Goal: Task Accomplishment & Management: Manage account settings

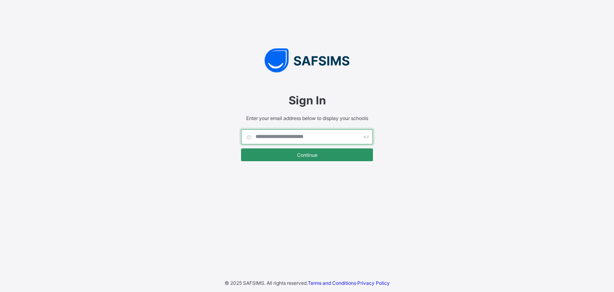
click at [298, 136] on input "text" at bounding box center [307, 136] width 132 height 15
type input "*"
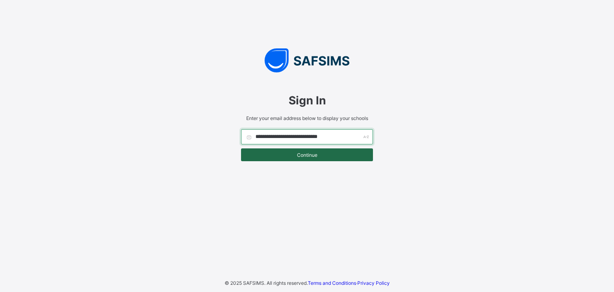
type input "**********"
click at [309, 152] on span "Continue" at bounding box center [307, 155] width 120 height 6
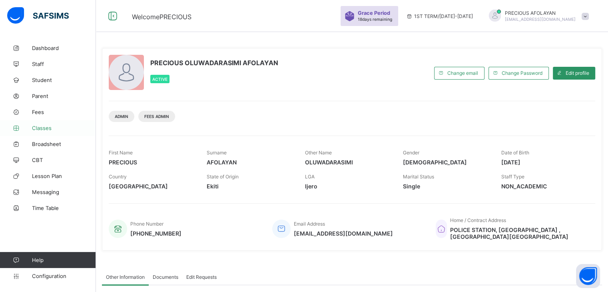
click at [66, 126] on span "Classes" at bounding box center [64, 128] width 64 height 6
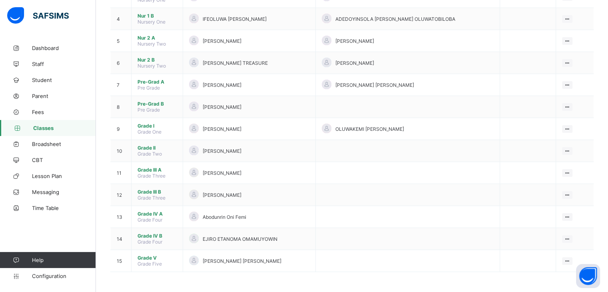
scroll to position [153, 0]
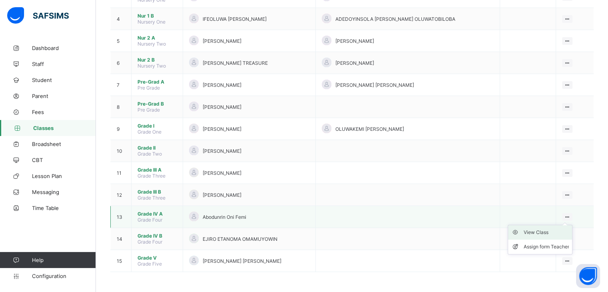
click at [566, 232] on div "View Class" at bounding box center [547, 232] width 46 height 8
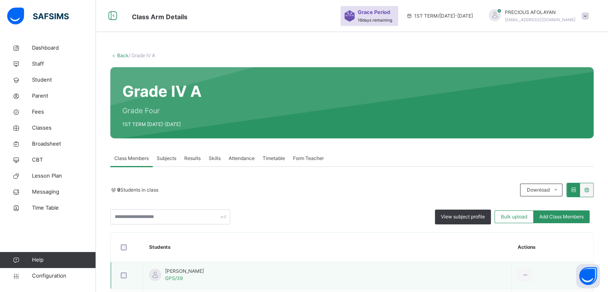
drag, startPoint x: 610, startPoint y: 287, endPoint x: 421, endPoint y: 268, distance: 190.6
click at [421, 268] on td "Adesola Adewumi GPS/39" at bounding box center [327, 275] width 369 height 27
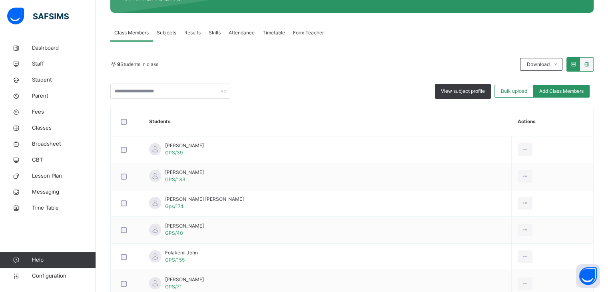
scroll to position [112, 0]
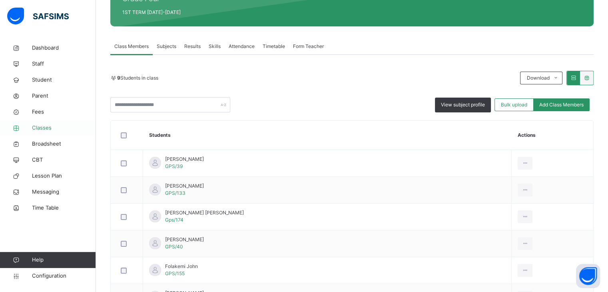
click at [61, 125] on span "Classes" at bounding box center [64, 128] width 64 height 8
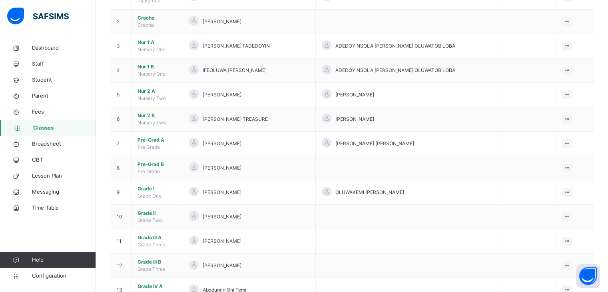
scroll to position [112, 0]
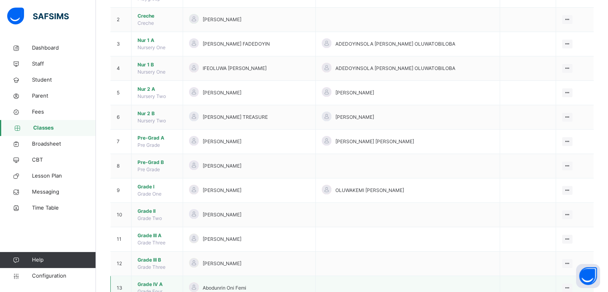
drag, startPoint x: 612, startPoint y: 288, endPoint x: 451, endPoint y: 276, distance: 161.7
click at [451, 276] on td at bounding box center [408, 288] width 185 height 24
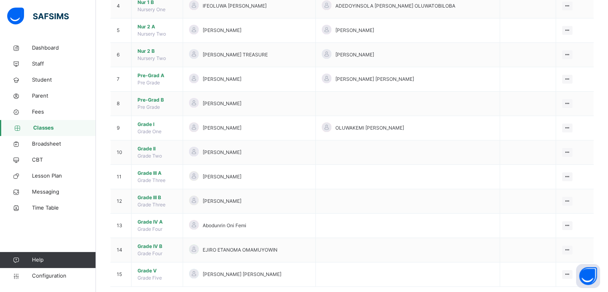
scroll to position [176, 0]
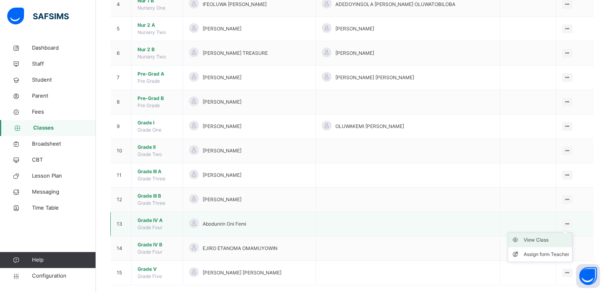
click at [566, 239] on div "View Class" at bounding box center [547, 240] width 46 height 8
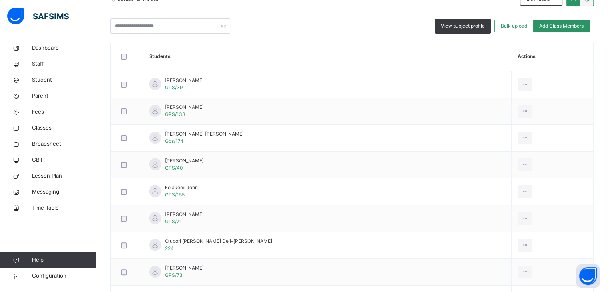
scroll to position [192, 0]
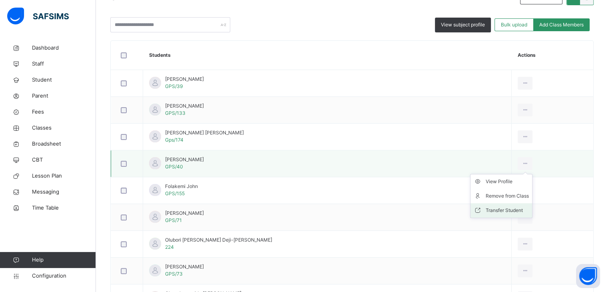
click at [501, 207] on div "Transfer Student" at bounding box center [507, 210] width 43 height 8
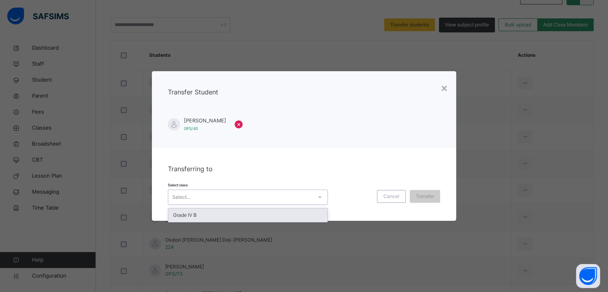
click at [303, 196] on div "Select..." at bounding box center [240, 197] width 144 height 12
click at [298, 214] on div "Grade IV B" at bounding box center [247, 215] width 159 height 14
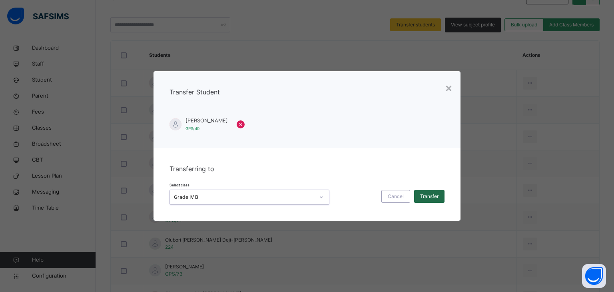
click at [433, 195] on span "Transfer" at bounding box center [429, 196] width 18 height 7
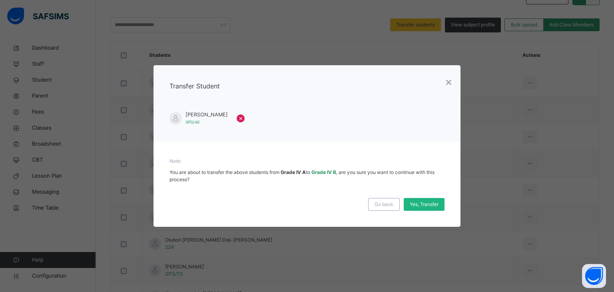
click at [432, 205] on span "Yes, Transfer" at bounding box center [424, 204] width 29 height 7
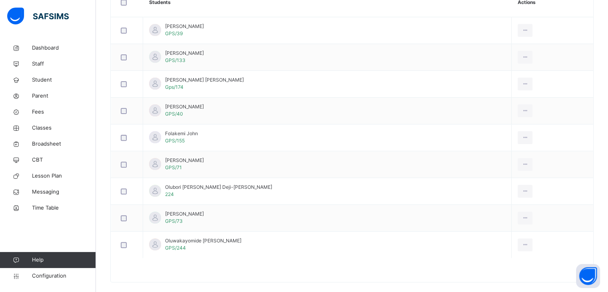
scroll to position [254, 0]
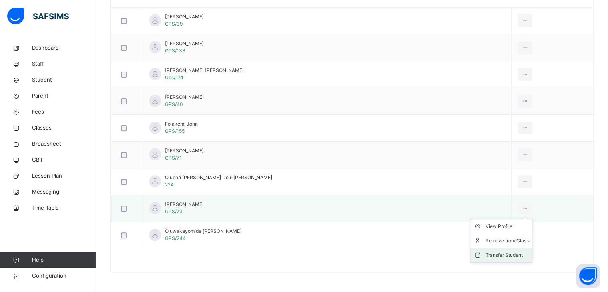
click at [504, 249] on li "Transfer Student" at bounding box center [502, 255] width 62 height 14
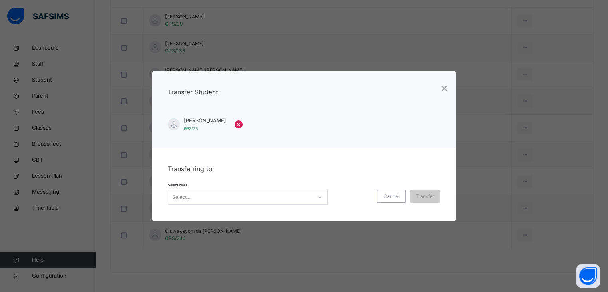
click at [310, 184] on div "Select class Select... Cancel Transfer" at bounding box center [304, 193] width 272 height 23
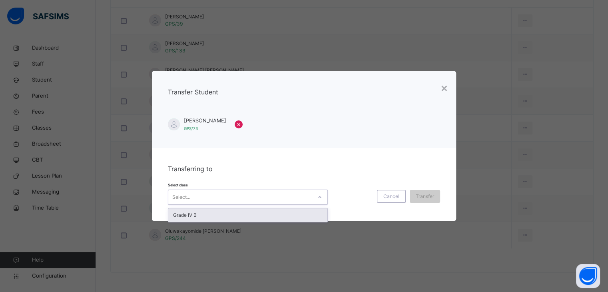
click at [310, 196] on div "Select..." at bounding box center [240, 197] width 144 height 12
click at [305, 216] on div "Grade IV B" at bounding box center [247, 215] width 159 height 14
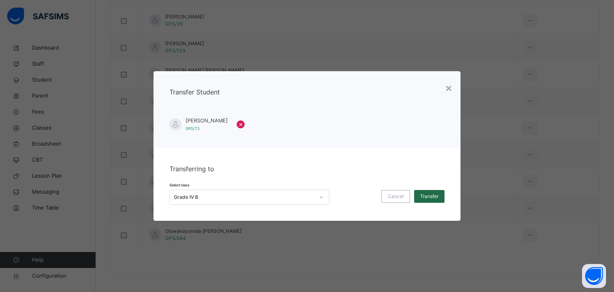
click at [427, 194] on span "Transfer" at bounding box center [429, 196] width 18 height 7
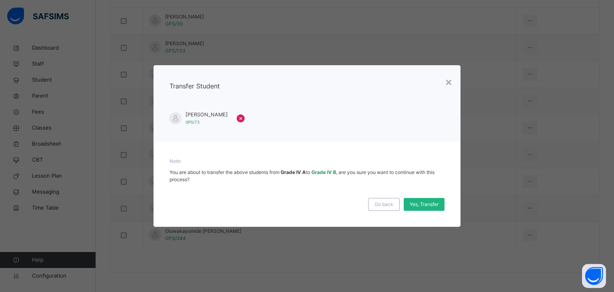
click at [426, 202] on span "Yes, Transfer" at bounding box center [424, 204] width 29 height 7
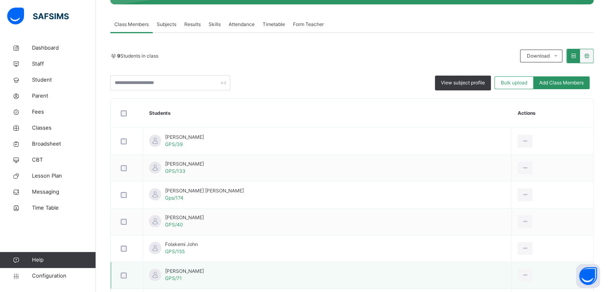
scroll to position [30, 0]
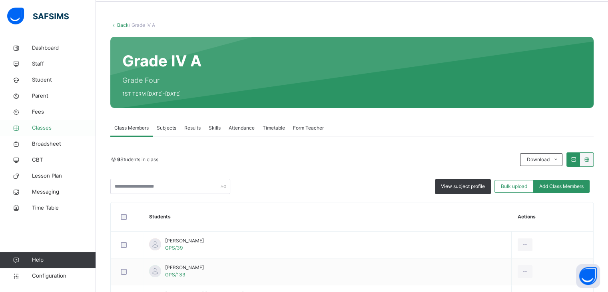
click at [69, 127] on span "Classes" at bounding box center [64, 128] width 64 height 8
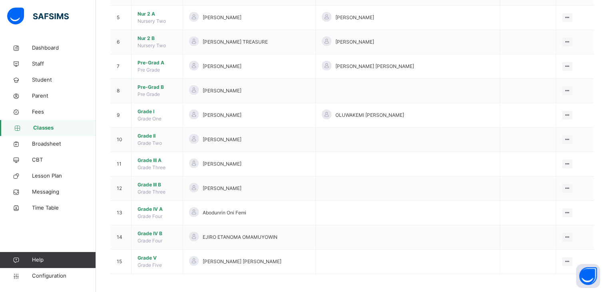
scroll to position [188, 0]
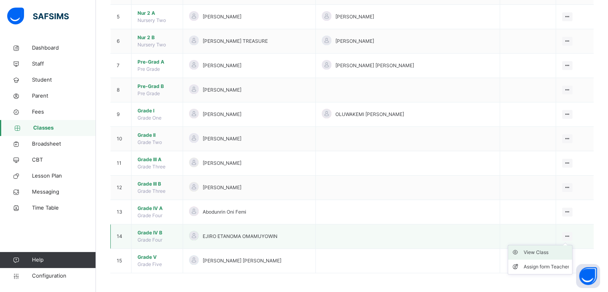
click at [554, 250] on div "View Class" at bounding box center [547, 252] width 46 height 8
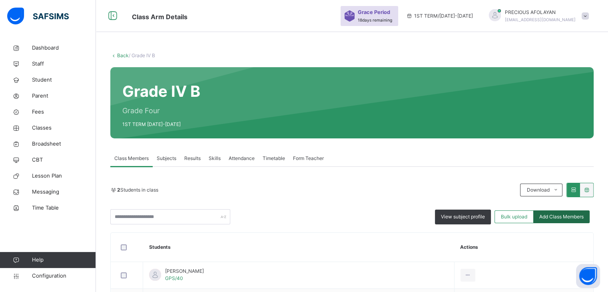
click at [575, 220] on div "Add Class Members" at bounding box center [562, 216] width 56 height 13
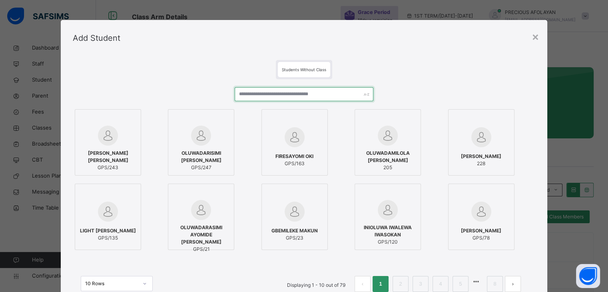
click at [325, 95] on input "text" at bounding box center [304, 94] width 139 height 14
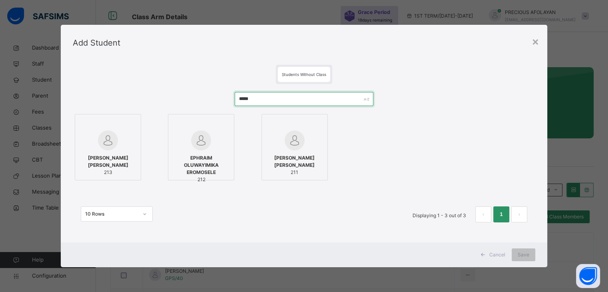
type input "*****"
click at [223, 165] on span "EPHRAIM OLUWAYIMIKA EROMOSELE" at bounding box center [201, 165] width 58 height 22
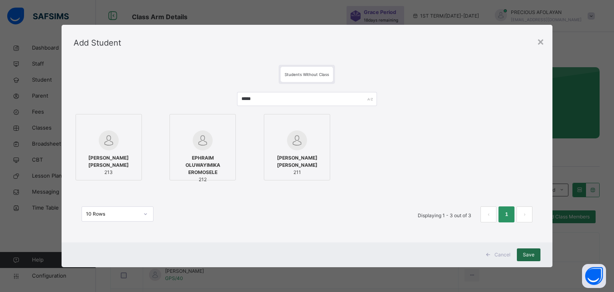
click at [528, 253] on span "Save" at bounding box center [529, 254] width 12 height 7
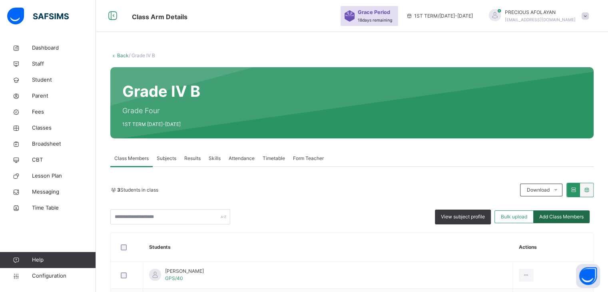
click at [572, 217] on span "Add Class Members" at bounding box center [562, 216] width 44 height 7
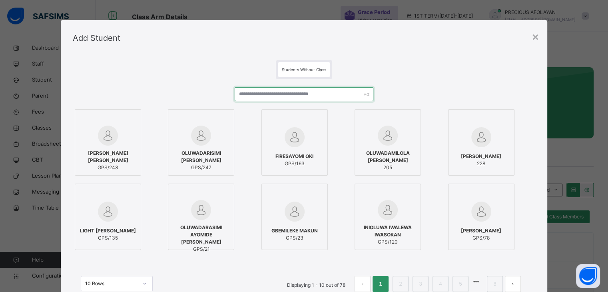
click at [341, 88] on input "text" at bounding box center [304, 94] width 139 height 14
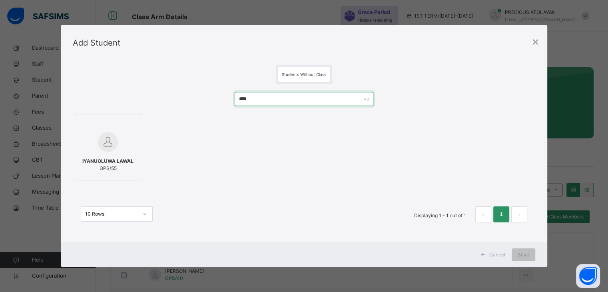
type input "****"
click at [117, 165] on span "GPS/55" at bounding box center [107, 168] width 51 height 7
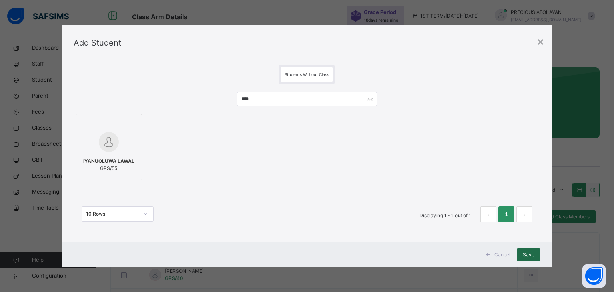
click at [533, 255] on span "Save" at bounding box center [529, 254] width 12 height 7
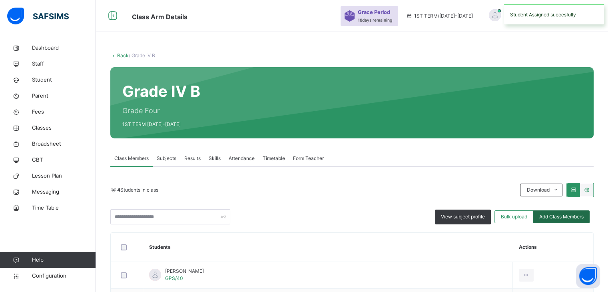
click at [574, 217] on span "Add Class Members" at bounding box center [562, 216] width 44 height 7
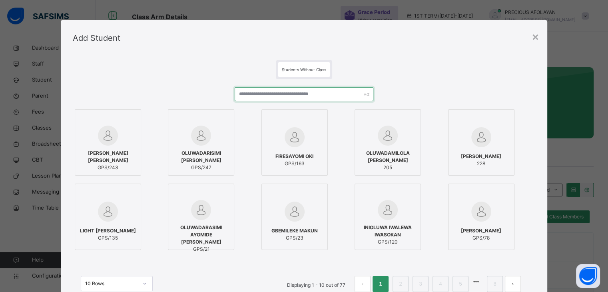
click at [349, 96] on input "text" at bounding box center [304, 94] width 139 height 14
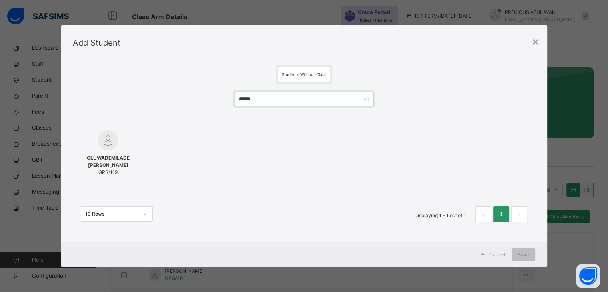
type input "******"
click at [124, 152] on div "OLUWADEMILADE OMODAYO OLUSANYA GPS/119" at bounding box center [108, 165] width 58 height 30
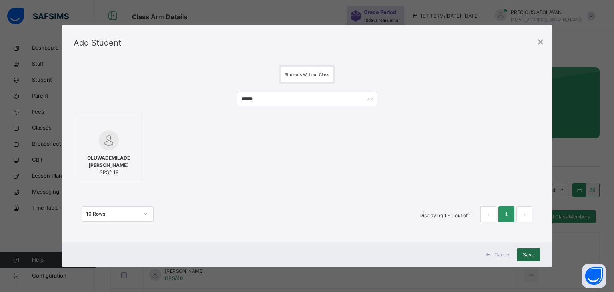
click at [528, 259] on div "Save" at bounding box center [529, 254] width 24 height 13
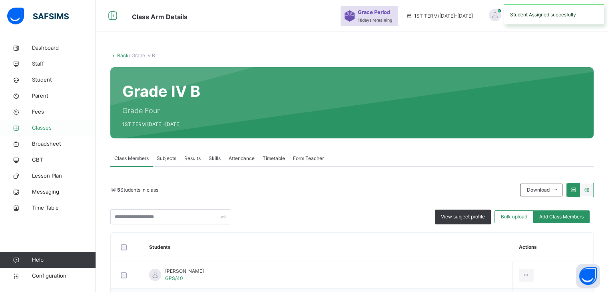
click at [53, 132] on span "Classes" at bounding box center [64, 128] width 64 height 8
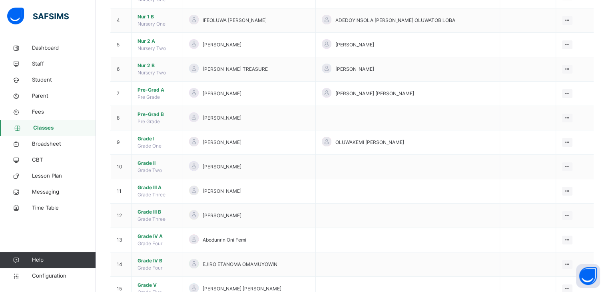
scroll to position [176, 0]
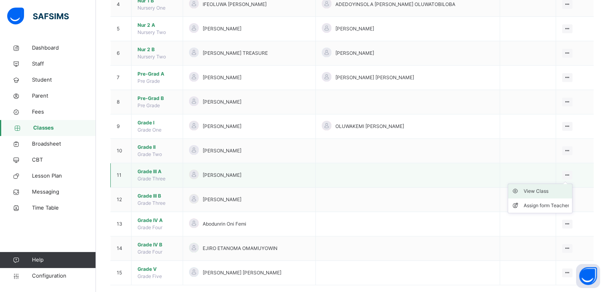
click at [564, 190] on div "View Class" at bounding box center [547, 191] width 46 height 8
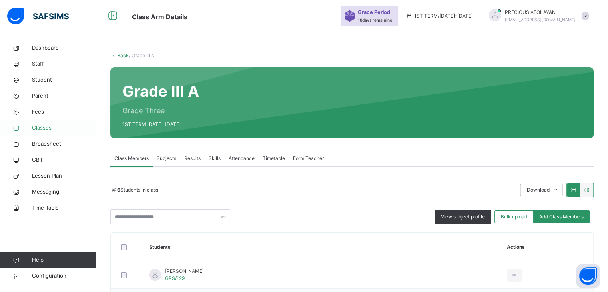
click at [75, 133] on link "Classes" at bounding box center [48, 128] width 96 height 16
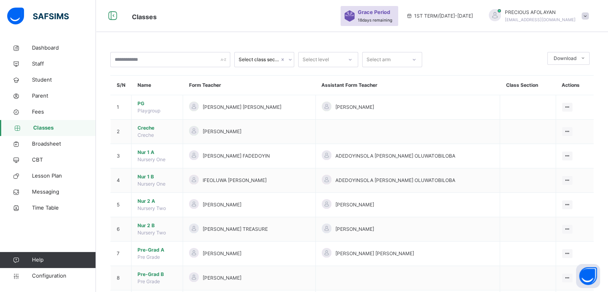
scroll to position [188, 0]
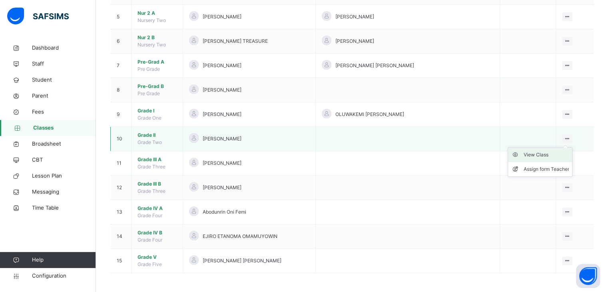
click at [558, 152] on div "View Class" at bounding box center [547, 155] width 46 height 8
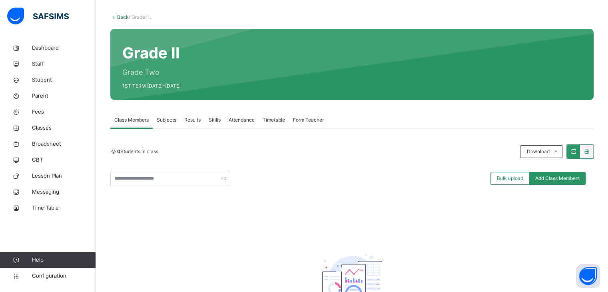
scroll to position [48, 0]
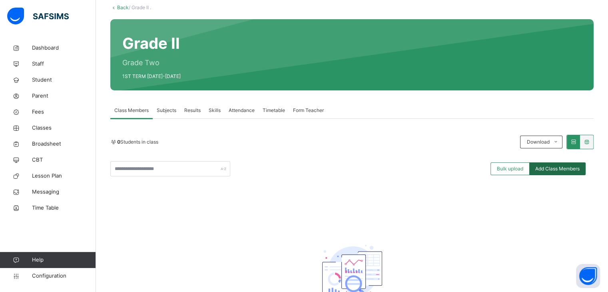
click at [560, 164] on div "Add Class Members" at bounding box center [558, 168] width 56 height 13
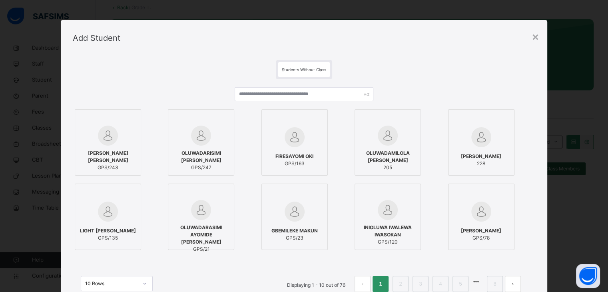
scroll to position [114, 0]
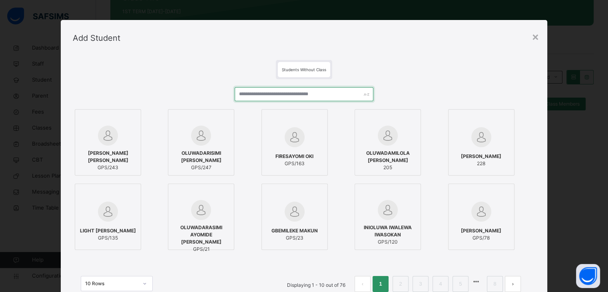
click at [341, 95] on input "text" at bounding box center [304, 94] width 139 height 14
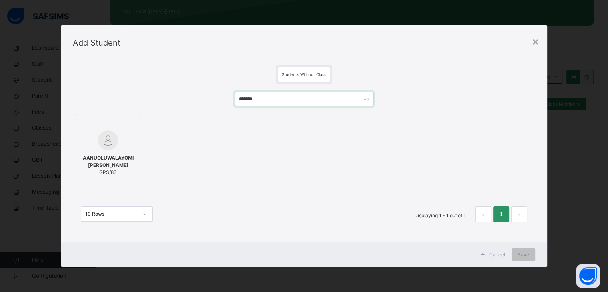
type input "*******"
click at [115, 149] on img at bounding box center [108, 140] width 20 height 20
click at [532, 255] on span "Save" at bounding box center [529, 254] width 12 height 7
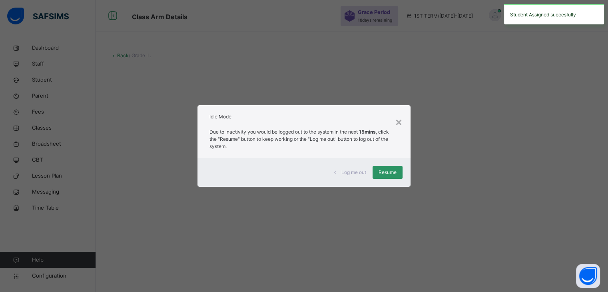
scroll to position [0, 0]
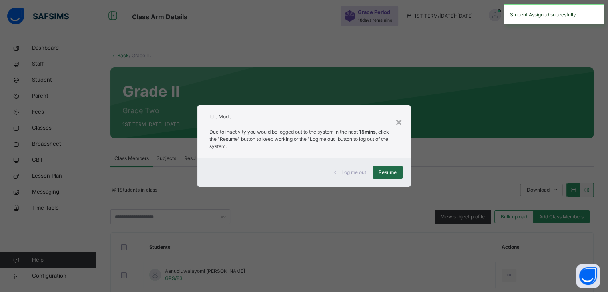
click at [386, 173] on span "Resume" at bounding box center [388, 172] width 18 height 7
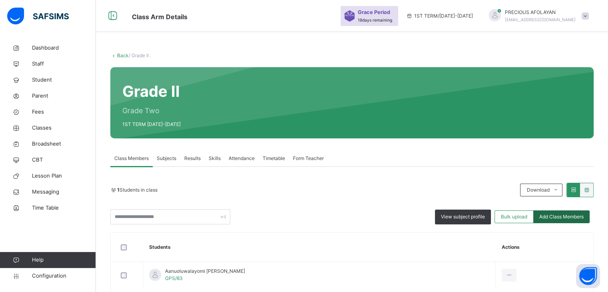
click at [576, 216] on span "Add Class Members" at bounding box center [562, 216] width 44 height 7
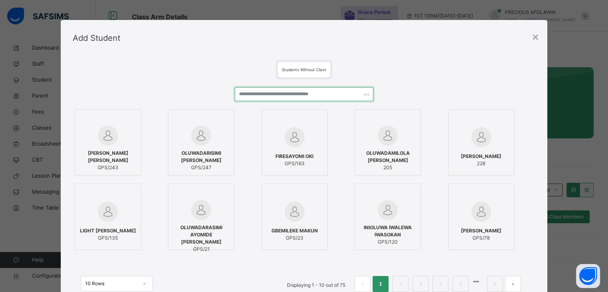
click at [302, 92] on input "text" at bounding box center [304, 94] width 139 height 14
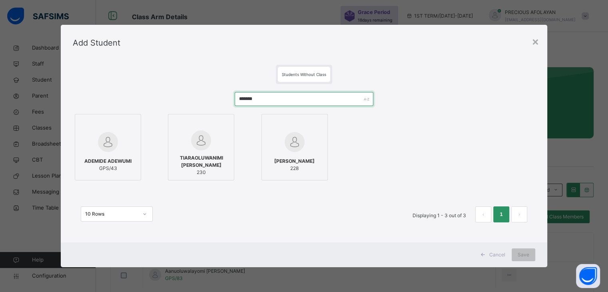
type input "*******"
click at [121, 158] on span "ADEMIDE ADEWUMI" at bounding box center [107, 161] width 47 height 7
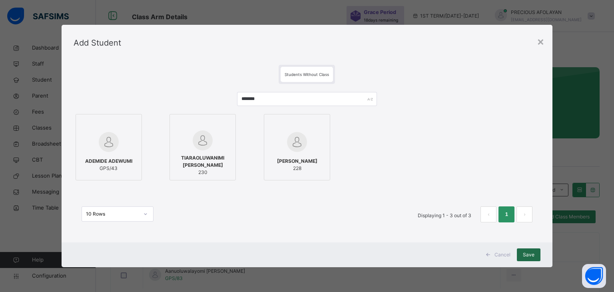
click at [530, 253] on span "Save" at bounding box center [529, 254] width 12 height 7
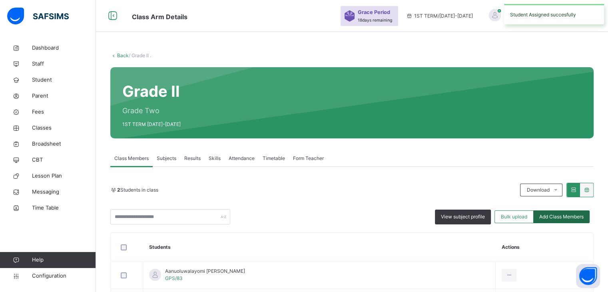
click at [562, 216] on span "Add Class Members" at bounding box center [562, 216] width 44 height 7
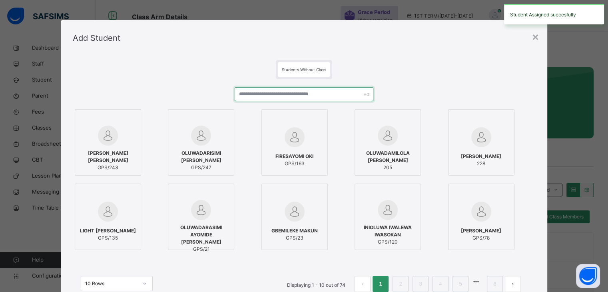
click at [338, 95] on input "text" at bounding box center [304, 94] width 139 height 14
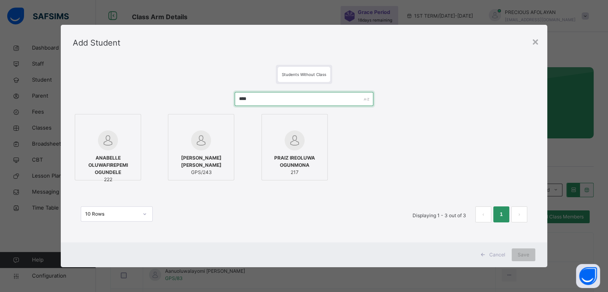
type input "****"
click at [118, 158] on span "ANABELLE OLUWAFIREPEMI OGUNDELE" at bounding box center [108, 165] width 58 height 22
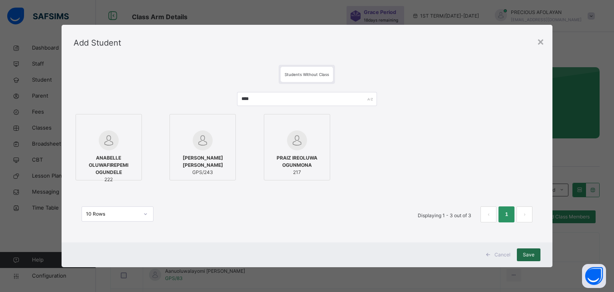
click at [531, 258] on span "Save" at bounding box center [529, 254] width 12 height 7
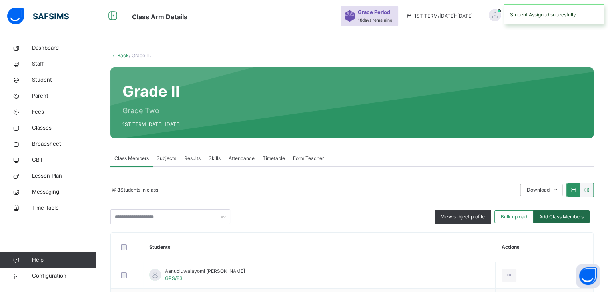
click at [554, 214] on span "Add Class Members" at bounding box center [562, 216] width 44 height 7
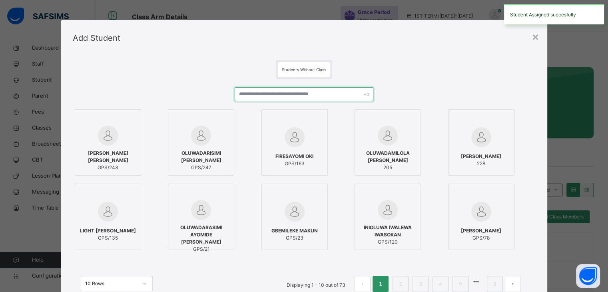
click at [298, 90] on input "text" at bounding box center [304, 94] width 139 height 14
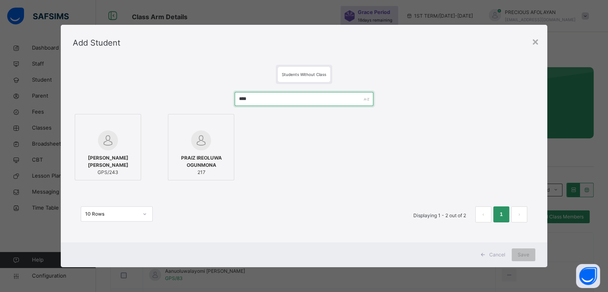
type input "****"
click at [131, 169] on span "GPS/243" at bounding box center [108, 172] width 58 height 7
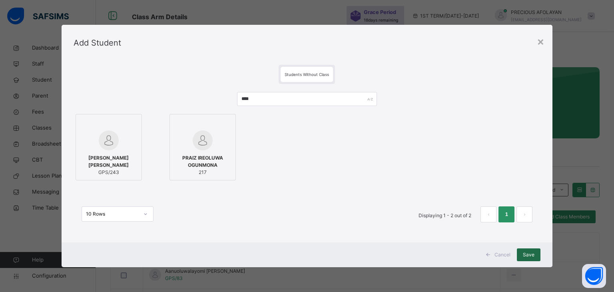
click at [532, 259] on div "Save" at bounding box center [529, 254] width 24 height 13
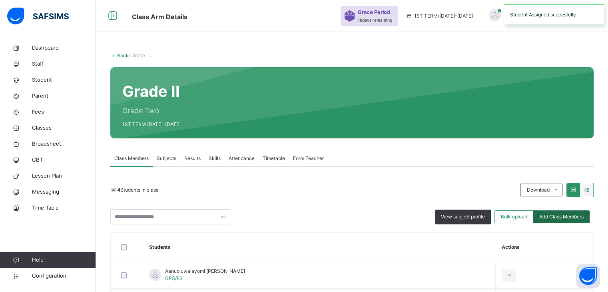
click at [553, 211] on div "Add Class Members" at bounding box center [562, 216] width 56 height 13
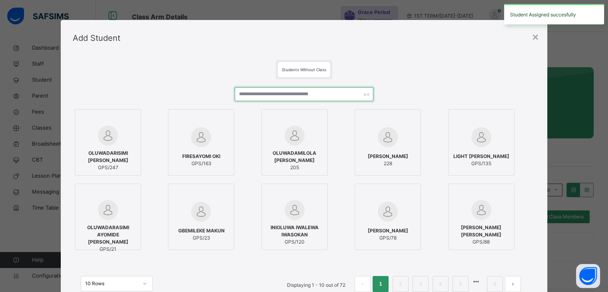
click at [340, 88] on input "text" at bounding box center [304, 94] width 139 height 14
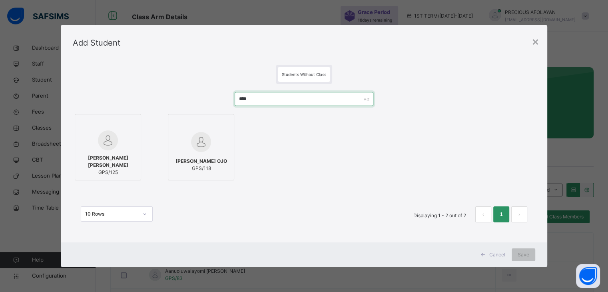
type input "***"
click at [201, 146] on img at bounding box center [201, 142] width 20 height 20
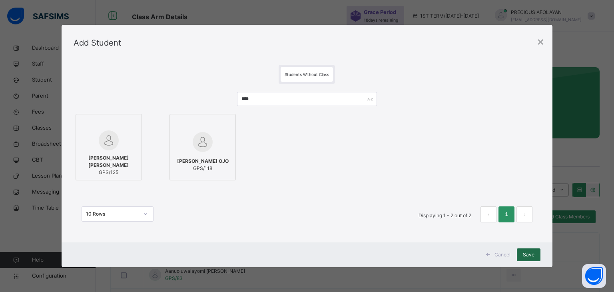
click at [532, 252] on span "Save" at bounding box center [529, 254] width 12 height 7
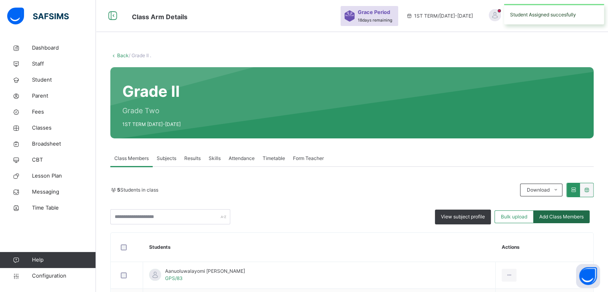
click at [571, 210] on div "Add Class Members" at bounding box center [562, 216] width 56 height 13
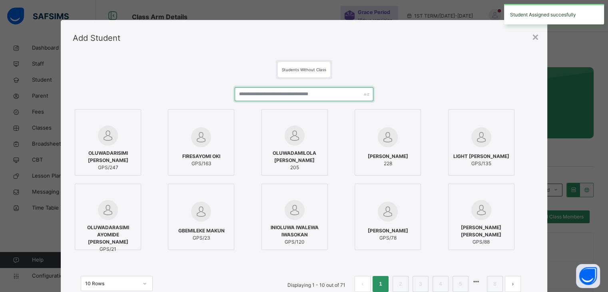
click at [342, 88] on input "text" at bounding box center [304, 94] width 139 height 14
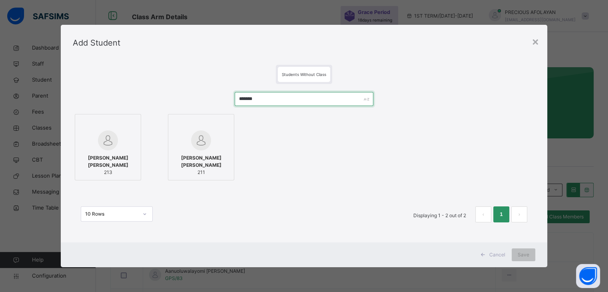
type input "*******"
click at [121, 161] on span "EMMANUELLA IYANUOLUWA EROMOSELE" at bounding box center [108, 161] width 58 height 14
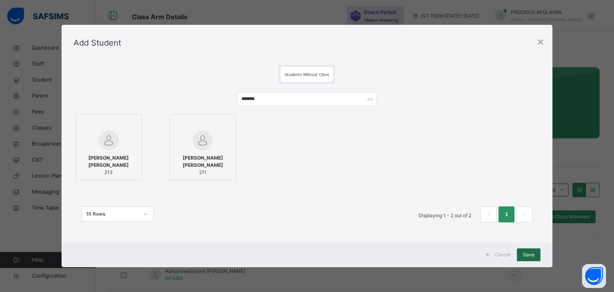
click at [527, 253] on span "Save" at bounding box center [529, 254] width 12 height 7
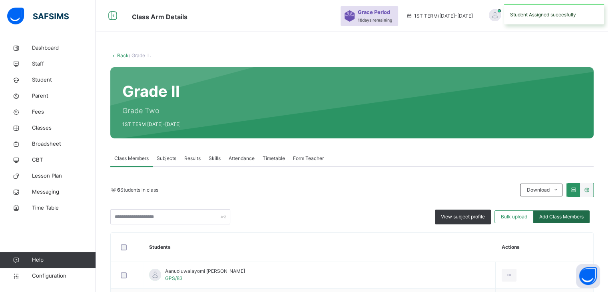
click at [557, 218] on span "Add Class Members" at bounding box center [562, 216] width 44 height 7
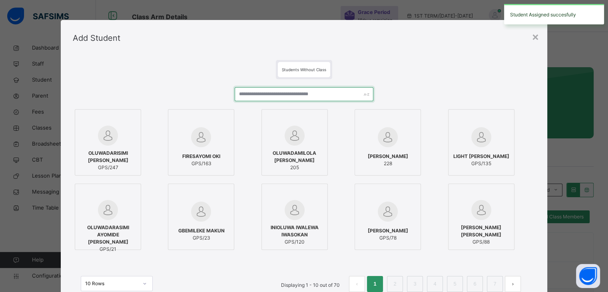
click at [345, 95] on input "text" at bounding box center [304, 94] width 139 height 14
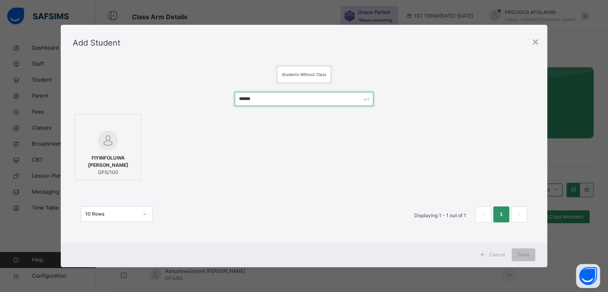
type input "******"
click at [118, 141] on div at bounding box center [108, 140] width 58 height 20
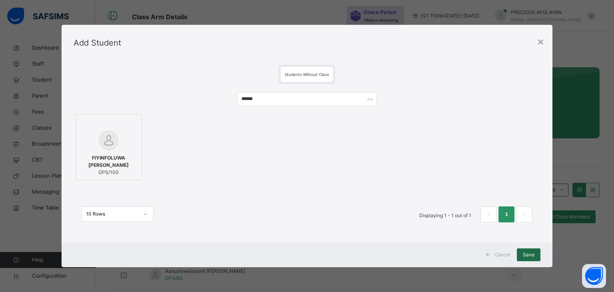
click at [529, 252] on span "Save" at bounding box center [529, 254] width 12 height 7
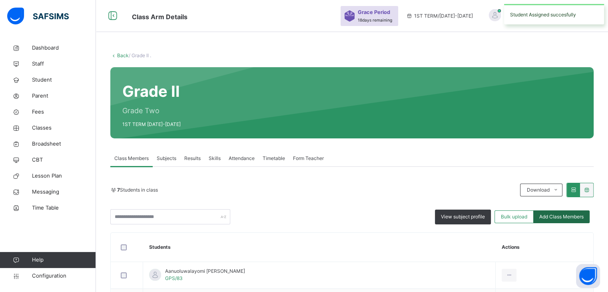
click at [584, 215] on span "Add Class Members" at bounding box center [562, 216] width 44 height 7
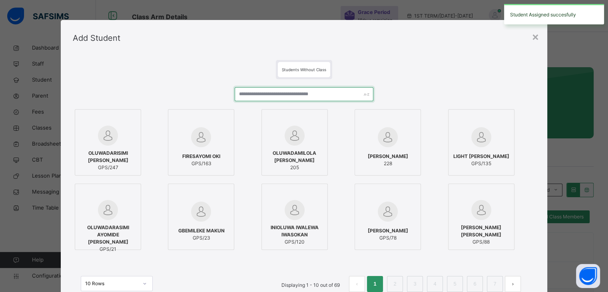
click at [317, 93] on input "text" at bounding box center [304, 94] width 139 height 14
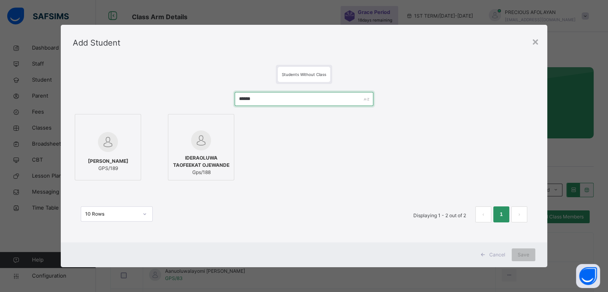
type input "******"
click at [224, 169] on span "Gps/188" at bounding box center [201, 172] width 58 height 7
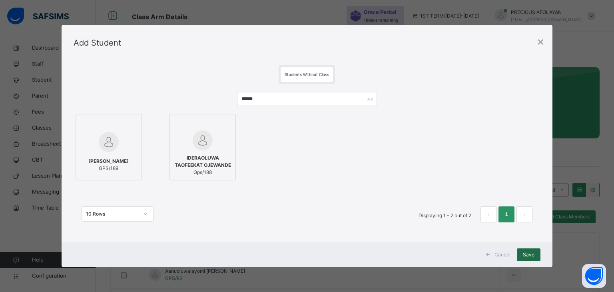
click at [539, 252] on div "Save" at bounding box center [529, 254] width 24 height 13
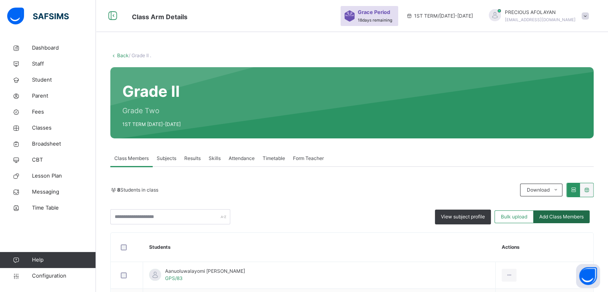
click at [568, 213] on span "Add Class Members" at bounding box center [562, 216] width 44 height 7
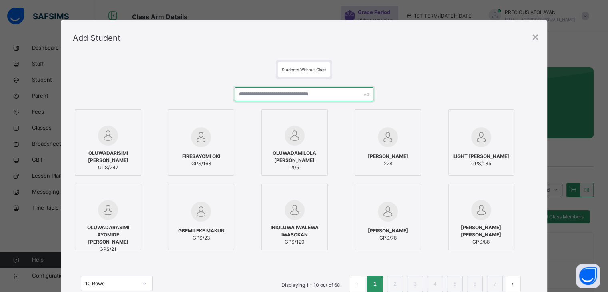
click at [325, 90] on input "text" at bounding box center [304, 94] width 139 height 14
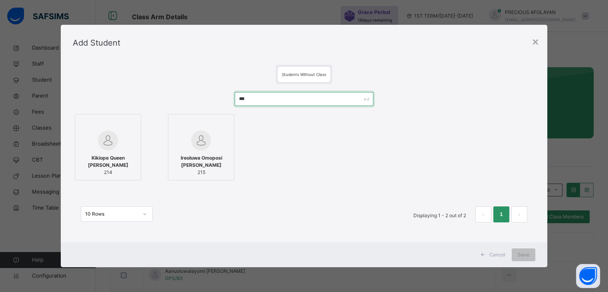
type input "***"
click at [203, 160] on span "Ireoluwa Omoposi Martins" at bounding box center [201, 161] width 58 height 14
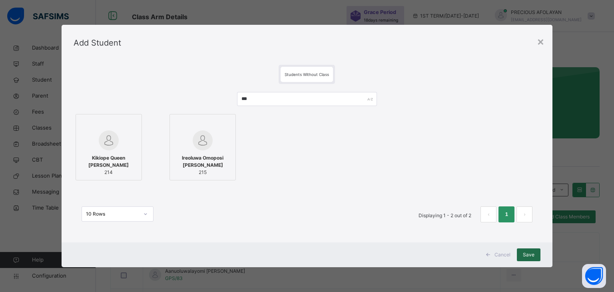
click at [528, 253] on span "Save" at bounding box center [529, 254] width 12 height 7
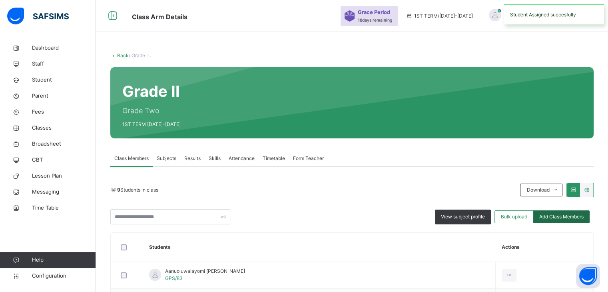
click at [568, 214] on span "Add Class Members" at bounding box center [562, 216] width 44 height 7
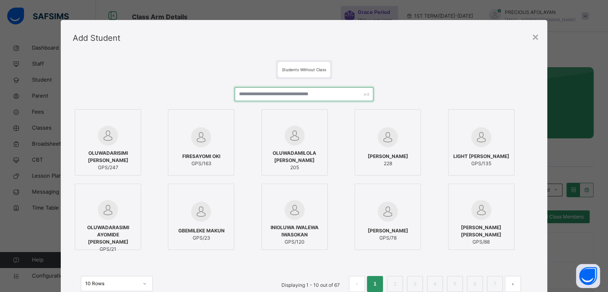
click at [339, 92] on input "text" at bounding box center [304, 94] width 139 height 14
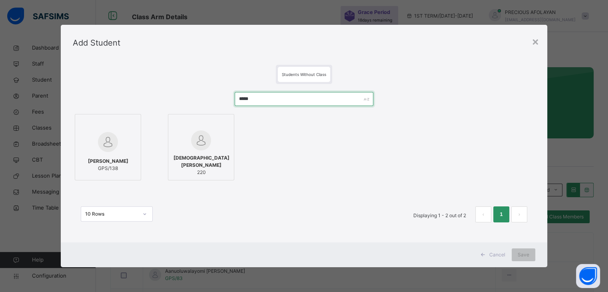
type input "*****"
click at [207, 157] on span "JESUTOFUNMI OLIVIA OYEDUN" at bounding box center [201, 161] width 58 height 14
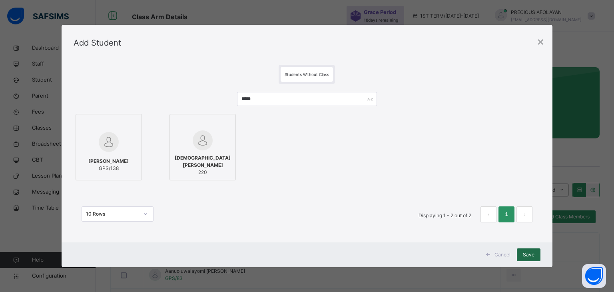
click at [534, 254] on span "Save" at bounding box center [529, 254] width 12 height 7
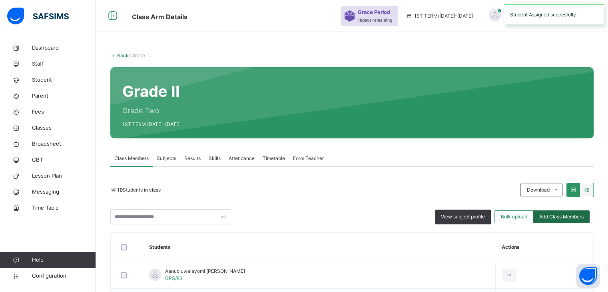
click at [571, 218] on span "Add Class Members" at bounding box center [562, 216] width 44 height 7
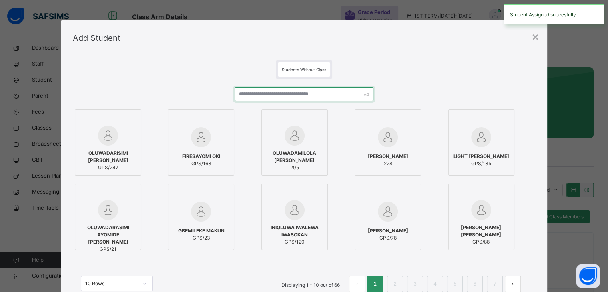
click at [347, 93] on input "text" at bounding box center [304, 94] width 139 height 14
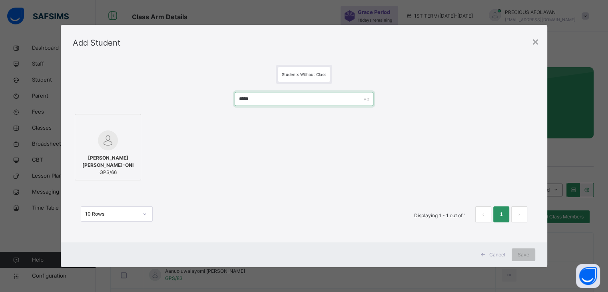
type input "*****"
click at [110, 152] on div "LILLY ADEBIMPE ADEBAYO-ONI GPS/66" at bounding box center [108, 165] width 58 height 30
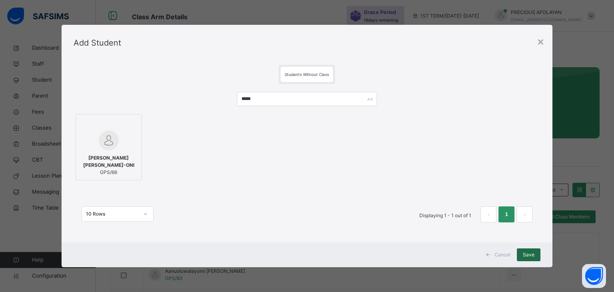
click at [529, 253] on span "Save" at bounding box center [529, 254] width 12 height 7
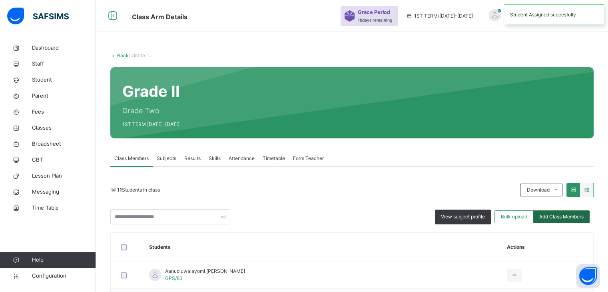
click at [571, 220] on div "Add Class Members" at bounding box center [562, 216] width 56 height 13
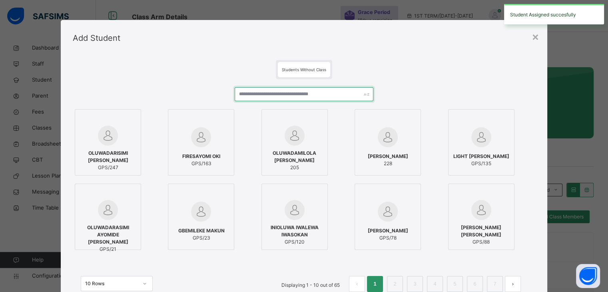
click at [342, 94] on input "text" at bounding box center [304, 94] width 139 height 14
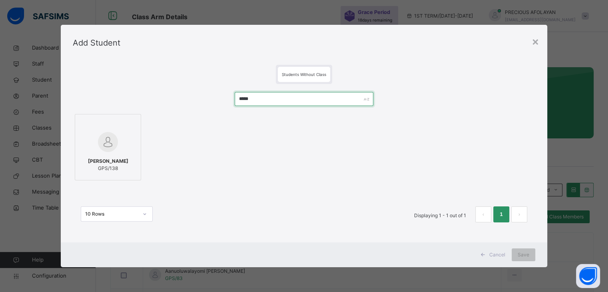
type input "*****"
click at [116, 146] on div at bounding box center [108, 141] width 58 height 23
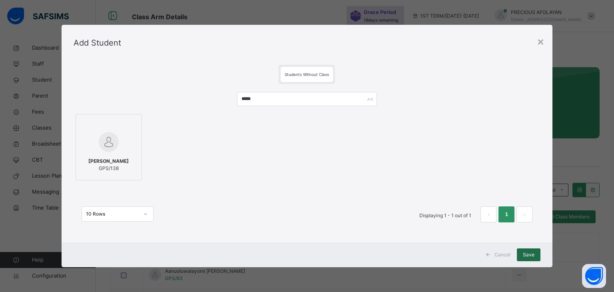
click at [528, 253] on span "Save" at bounding box center [529, 254] width 12 height 7
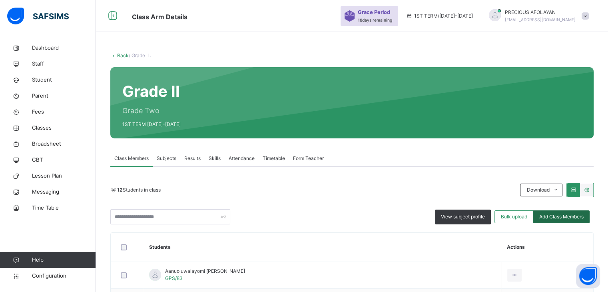
click at [561, 217] on span "Add Class Members" at bounding box center [562, 216] width 44 height 7
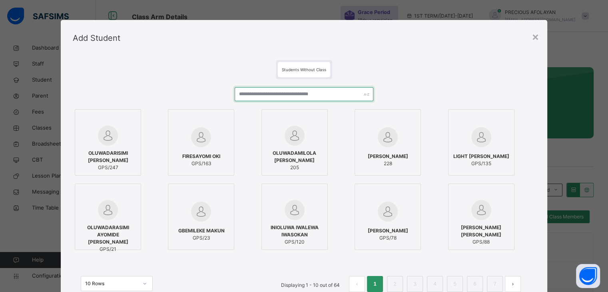
click at [356, 94] on input "text" at bounding box center [304, 94] width 139 height 14
type input "*"
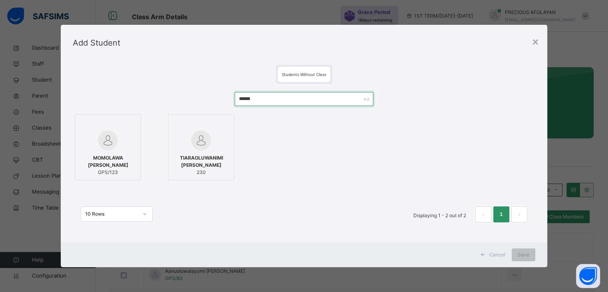
type input "******"
click at [126, 147] on div at bounding box center [108, 140] width 58 height 20
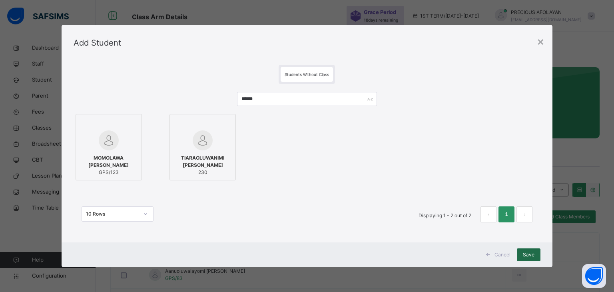
click at [531, 255] on span "Save" at bounding box center [529, 254] width 12 height 7
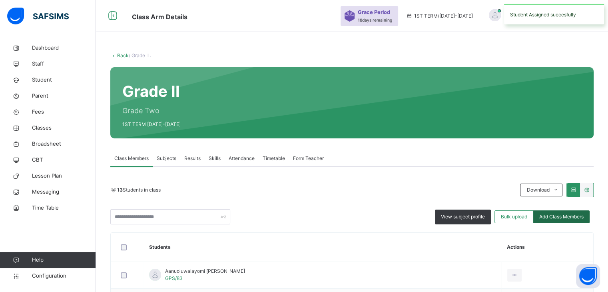
click at [563, 216] on span "Add Class Members" at bounding box center [562, 216] width 44 height 7
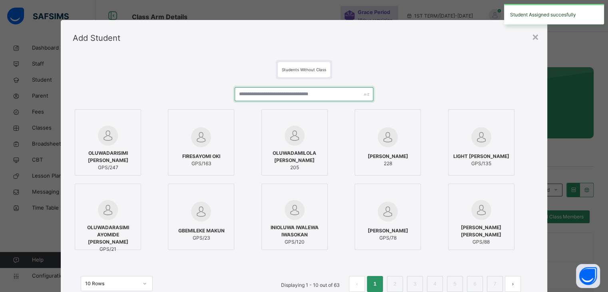
click at [344, 98] on input "text" at bounding box center [304, 94] width 139 height 14
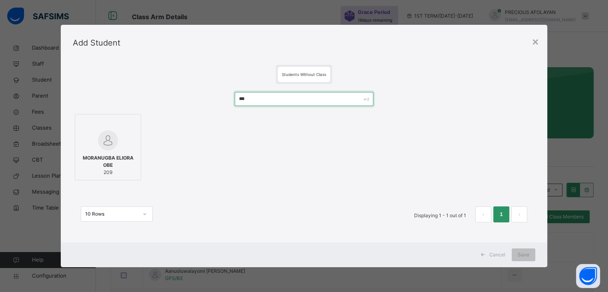
type input "***"
click at [126, 146] on div at bounding box center [108, 140] width 58 height 20
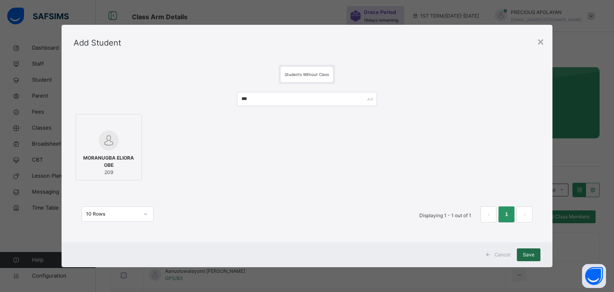
click at [530, 252] on span "Save" at bounding box center [529, 254] width 12 height 7
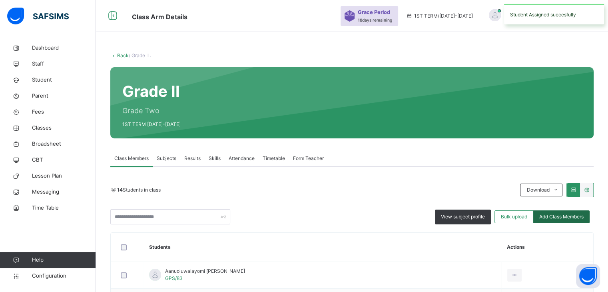
click at [549, 213] on span "Add Class Members" at bounding box center [562, 216] width 44 height 7
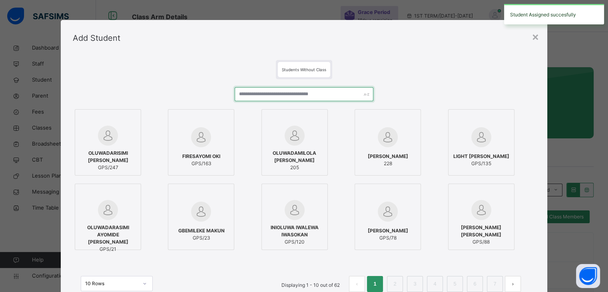
click at [341, 91] on input "text" at bounding box center [304, 94] width 139 height 14
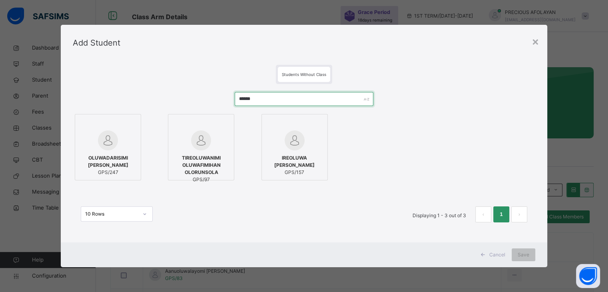
type input "******"
click at [134, 142] on div at bounding box center [108, 140] width 58 height 20
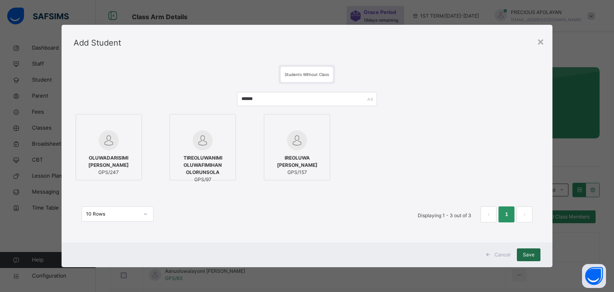
click at [527, 254] on span "Save" at bounding box center [529, 254] width 12 height 7
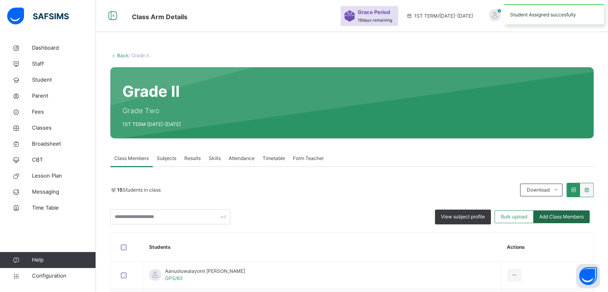
click at [558, 215] on span "Add Class Members" at bounding box center [562, 216] width 44 height 7
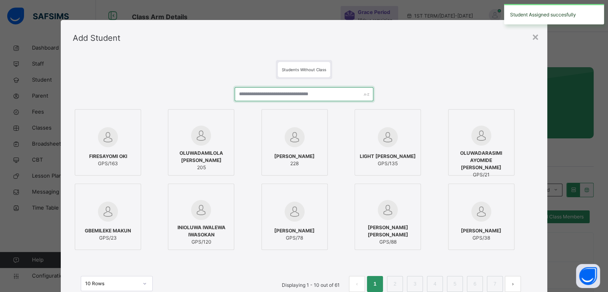
click at [334, 92] on input "text" at bounding box center [304, 94] width 139 height 14
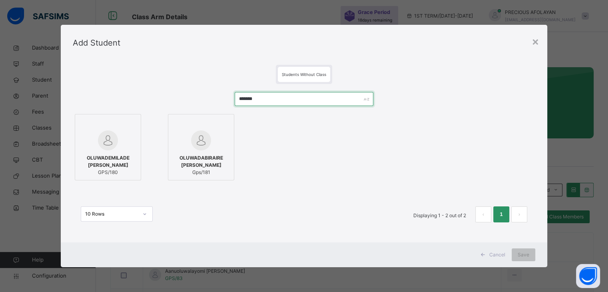
type input "*******"
click at [127, 161] on span "OLUWADEMILADE OWOLABI" at bounding box center [108, 161] width 58 height 14
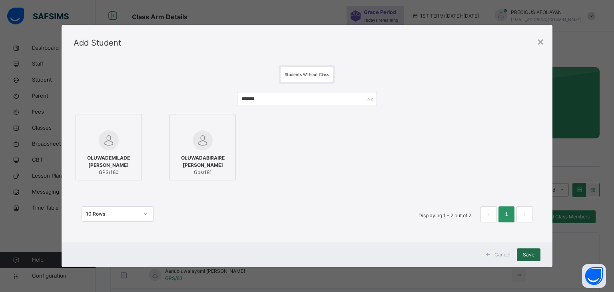
click at [531, 250] on div "Save" at bounding box center [529, 254] width 24 height 13
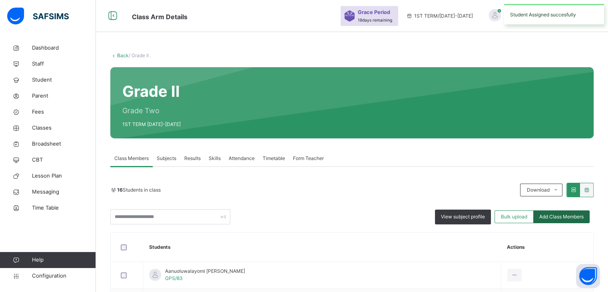
click at [570, 215] on span "Add Class Members" at bounding box center [562, 216] width 44 height 7
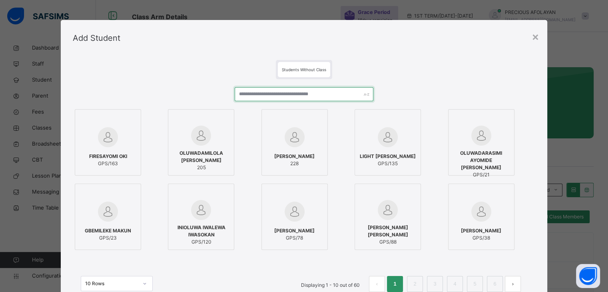
click at [344, 91] on input "text" at bounding box center [304, 94] width 139 height 14
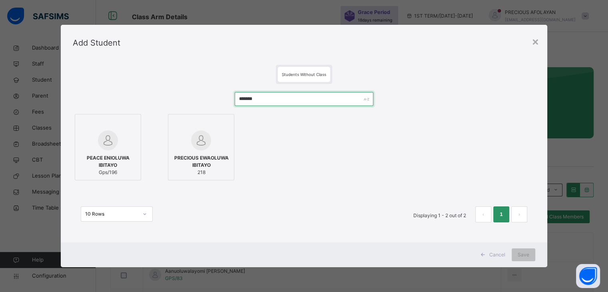
type input "*******"
click at [210, 152] on div "PRECIOUS EWAOLUWA IBITAYO 218" at bounding box center [201, 165] width 58 height 30
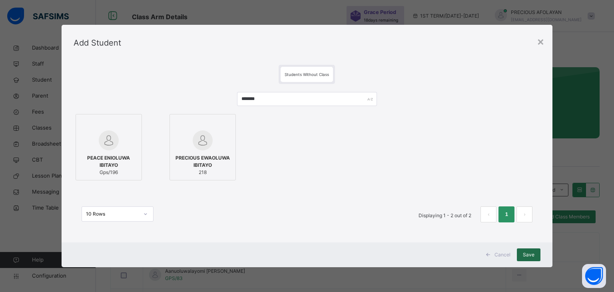
click at [529, 252] on span "Save" at bounding box center [529, 254] width 12 height 7
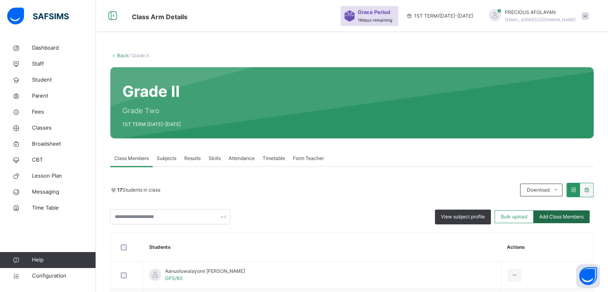
click at [561, 216] on span "Add Class Members" at bounding box center [562, 216] width 44 height 7
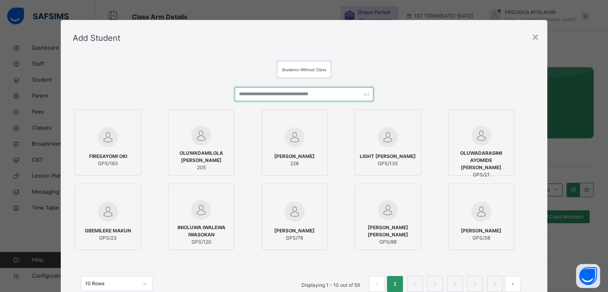
click at [342, 93] on input "text" at bounding box center [304, 94] width 139 height 14
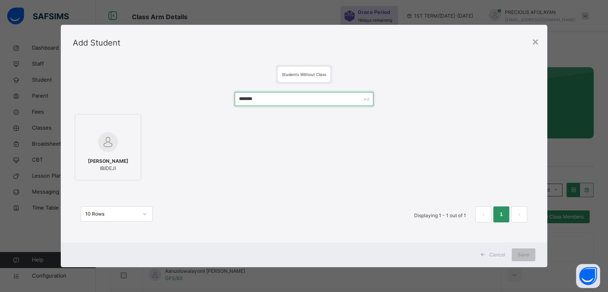
type input "*******"
click at [125, 127] on div at bounding box center [108, 124] width 58 height 12
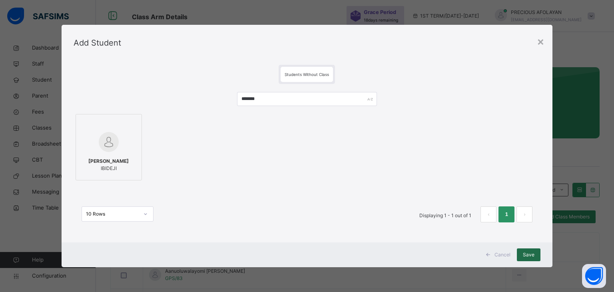
click at [536, 252] on div "Save" at bounding box center [529, 254] width 24 height 13
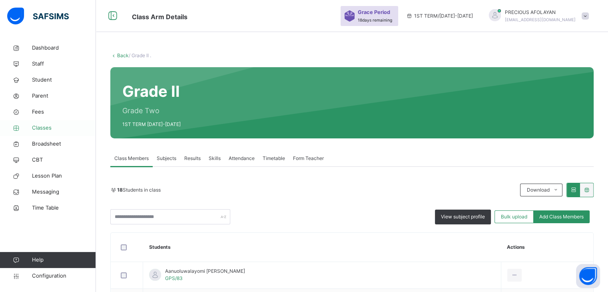
click at [55, 127] on span "Classes" at bounding box center [64, 128] width 64 height 8
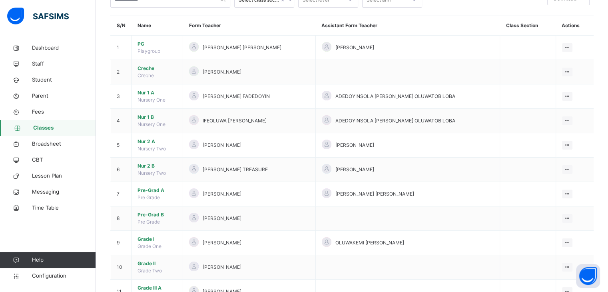
scroll to position [64, 0]
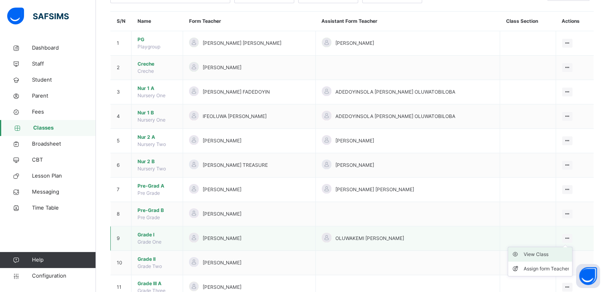
click at [559, 256] on div "View Class" at bounding box center [547, 254] width 46 height 8
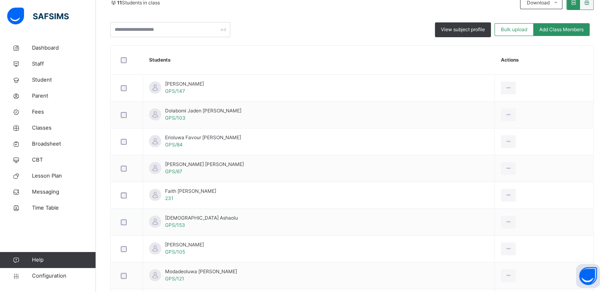
scroll to position [180, 0]
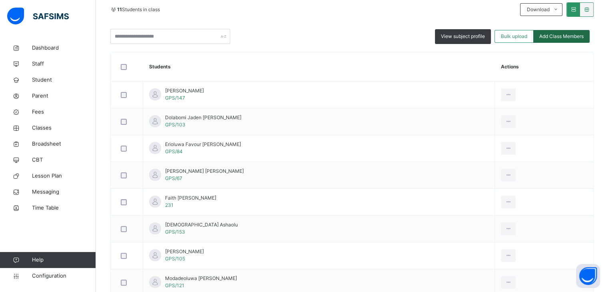
click at [582, 32] on div "Add Class Members" at bounding box center [562, 36] width 56 height 13
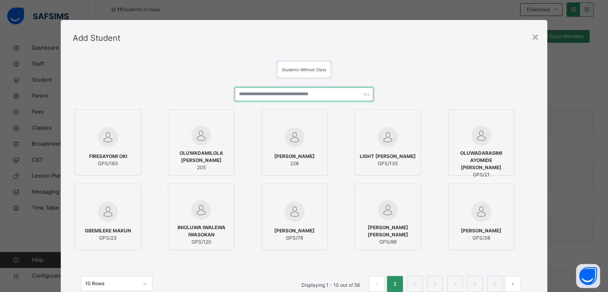
click at [350, 90] on input "text" at bounding box center [304, 94] width 139 height 14
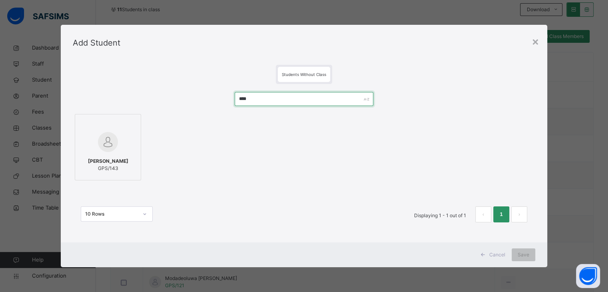
type input "****"
click at [128, 165] on span "MICHELLE ADEMIDE SOYELE" at bounding box center [108, 161] width 40 height 7
click at [526, 257] on span "Save" at bounding box center [529, 254] width 12 height 7
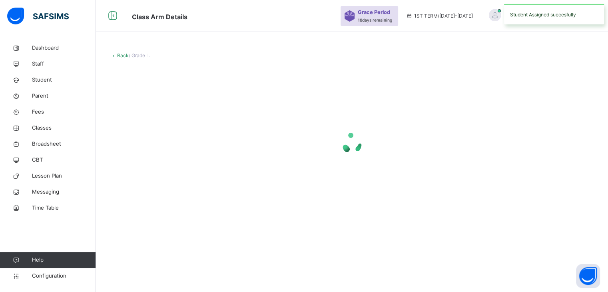
scroll to position [0, 0]
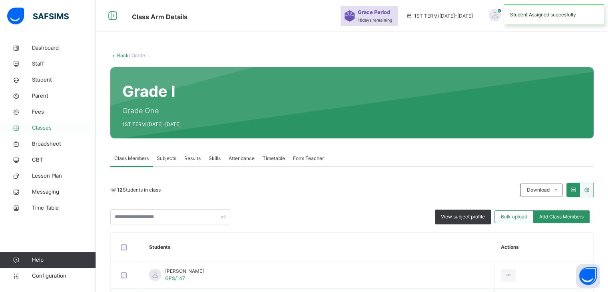
click at [69, 124] on span "Classes" at bounding box center [64, 128] width 64 height 8
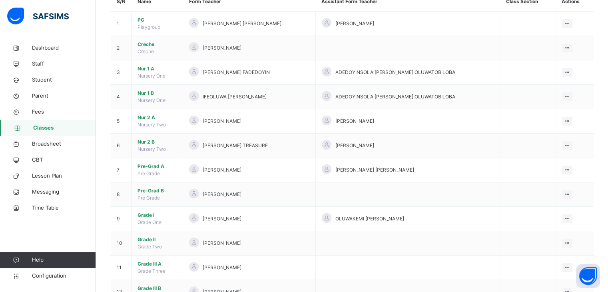
scroll to position [96, 0]
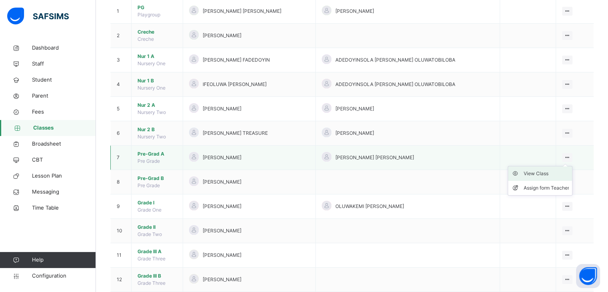
click at [564, 172] on div "View Class" at bounding box center [547, 174] width 46 height 8
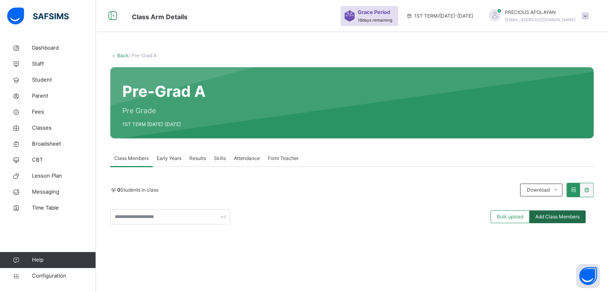
click at [580, 215] on span "Add Class Members" at bounding box center [558, 216] width 44 height 7
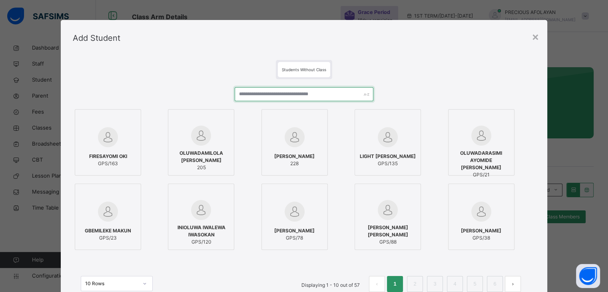
click at [293, 94] on input "text" at bounding box center [304, 94] width 139 height 14
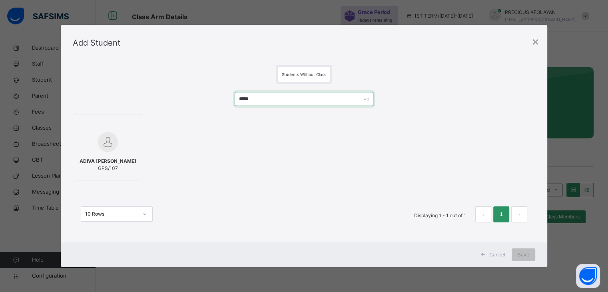
type input "*****"
click at [106, 137] on img at bounding box center [108, 142] width 20 height 20
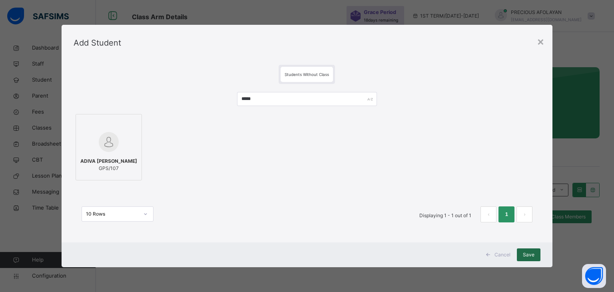
click at [529, 256] on span "Save" at bounding box center [529, 254] width 12 height 7
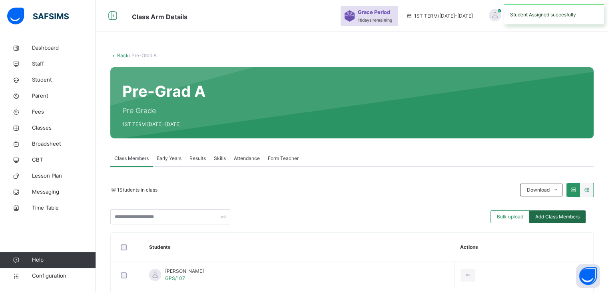
click at [580, 215] on span "Add Class Members" at bounding box center [558, 216] width 44 height 7
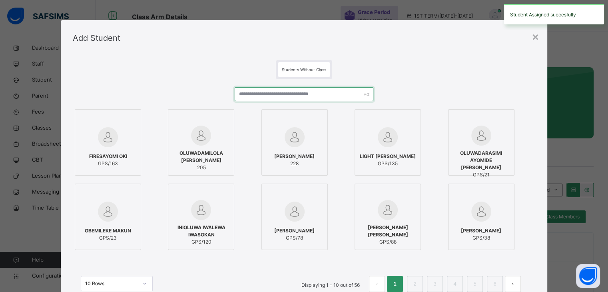
click at [326, 90] on input "text" at bounding box center [304, 94] width 139 height 14
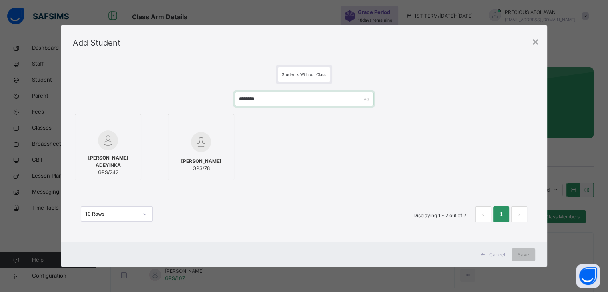
type input "********"
click at [122, 158] on span "ATHENA OLAOLUWAKIITAN ADEYINKA" at bounding box center [108, 161] width 58 height 14
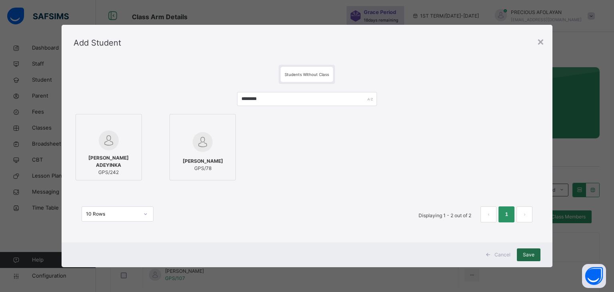
click at [537, 256] on div "Save" at bounding box center [529, 254] width 24 height 13
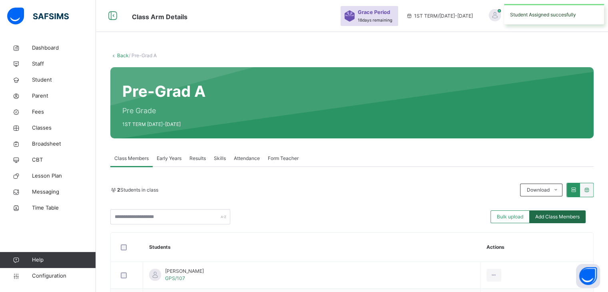
click at [562, 213] on span "Add Class Members" at bounding box center [558, 216] width 44 height 7
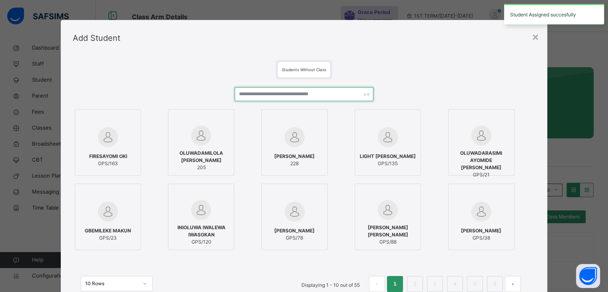
click at [347, 91] on input "text" at bounding box center [304, 94] width 139 height 14
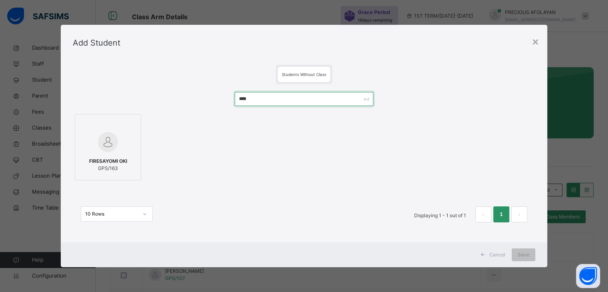
type input "****"
click at [108, 148] on img at bounding box center [108, 142] width 20 height 20
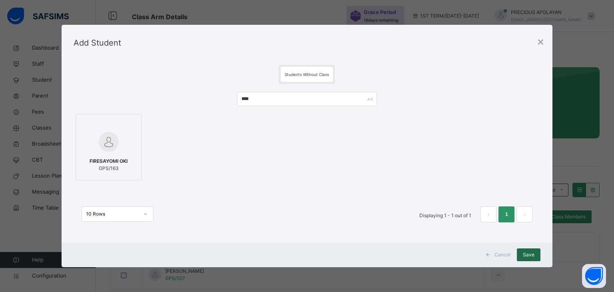
click at [530, 256] on span "Save" at bounding box center [529, 254] width 12 height 7
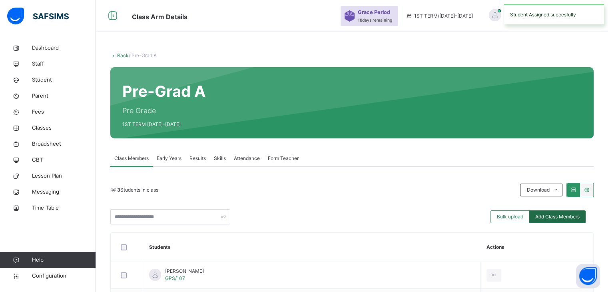
click at [560, 212] on div "Add Class Members" at bounding box center [558, 216] width 56 height 13
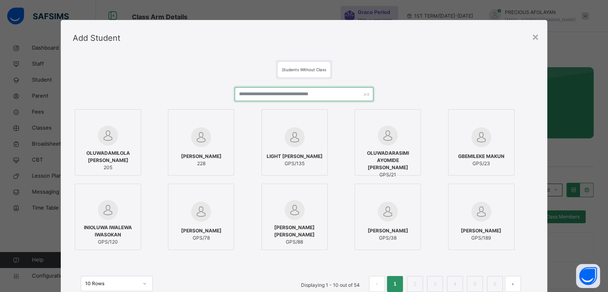
click at [342, 93] on input "text" at bounding box center [304, 94] width 139 height 14
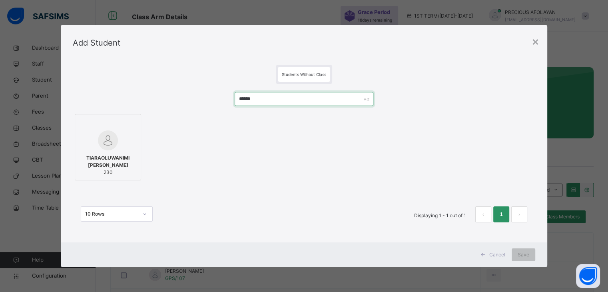
type input "******"
click at [108, 155] on span "TIARAOLUWANIMI ADEKITAN ADEWUMI" at bounding box center [108, 161] width 58 height 14
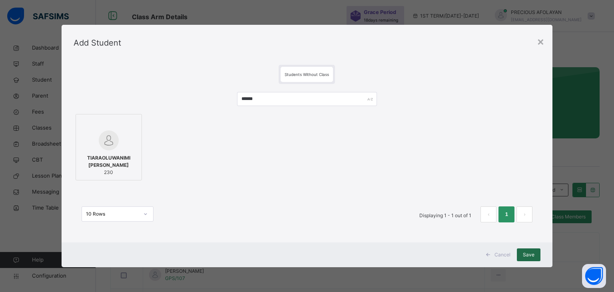
click at [536, 255] on div "Save" at bounding box center [529, 254] width 24 height 13
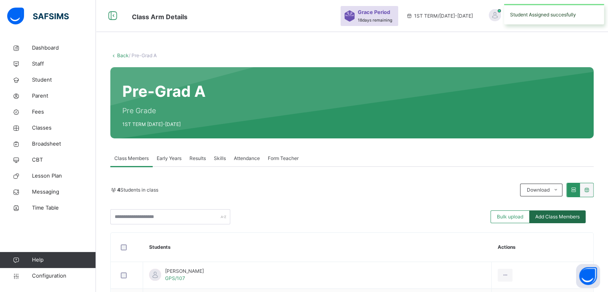
click at [558, 214] on span "Add Class Members" at bounding box center [558, 216] width 44 height 7
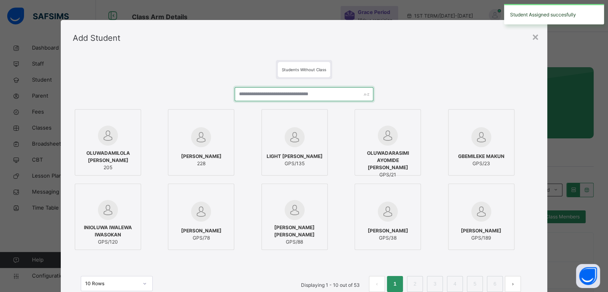
click at [330, 91] on input "text" at bounding box center [304, 94] width 139 height 14
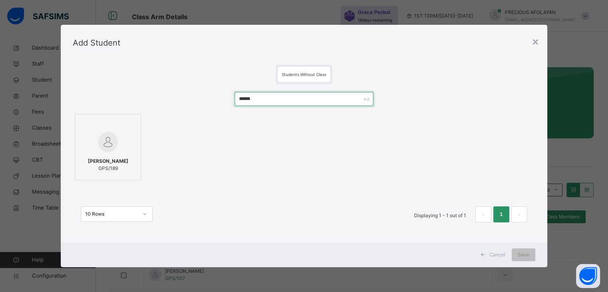
type input "******"
click at [119, 140] on div at bounding box center [108, 141] width 58 height 23
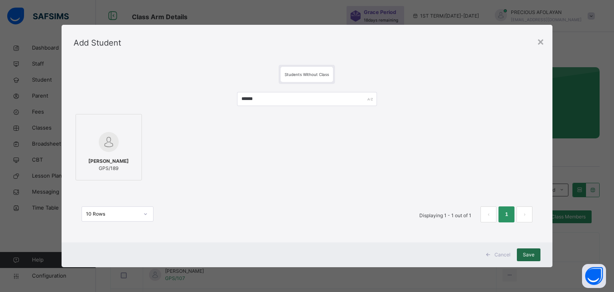
click at [530, 255] on span "Save" at bounding box center [529, 254] width 12 height 7
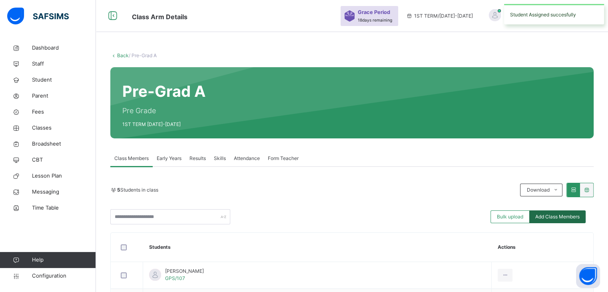
click at [555, 217] on span "Add Class Members" at bounding box center [558, 216] width 44 height 7
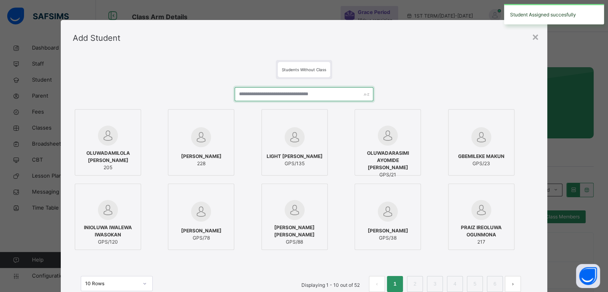
click at [330, 93] on input "text" at bounding box center [304, 94] width 139 height 14
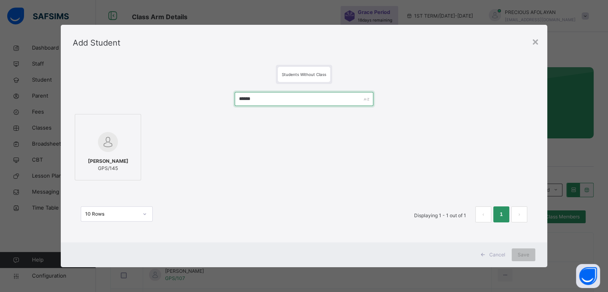
type input "******"
click at [127, 160] on span "MICHELLE AKANDE" at bounding box center [108, 161] width 40 height 7
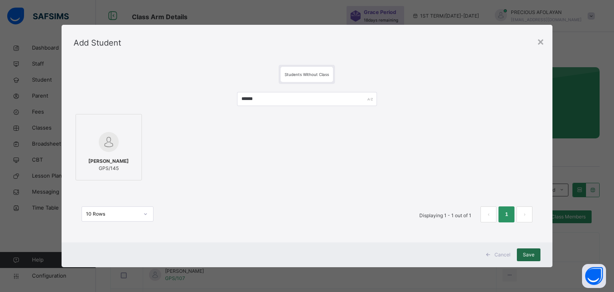
click at [532, 256] on span "Save" at bounding box center [529, 254] width 12 height 7
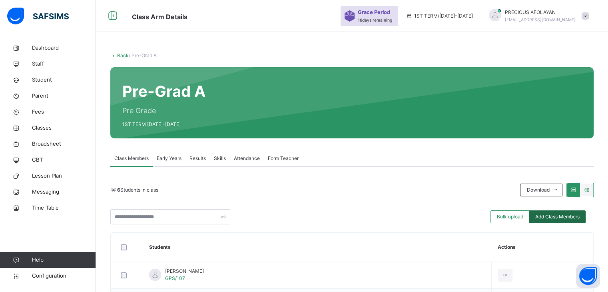
click at [569, 213] on span "Add Class Members" at bounding box center [558, 216] width 44 height 7
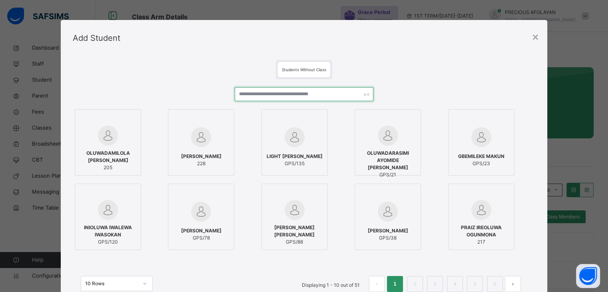
click at [345, 95] on input "text" at bounding box center [304, 94] width 139 height 14
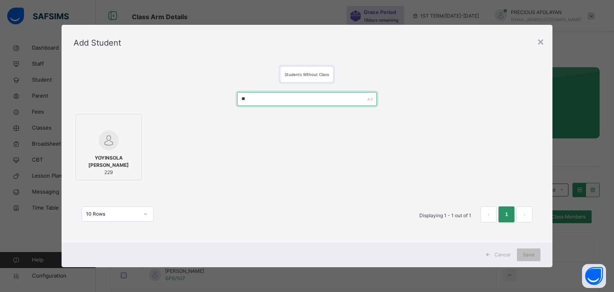
type input "*"
type input "******"
click at [121, 151] on div "CHINONYENUM MELODY OGONADI 210" at bounding box center [108, 165] width 58 height 30
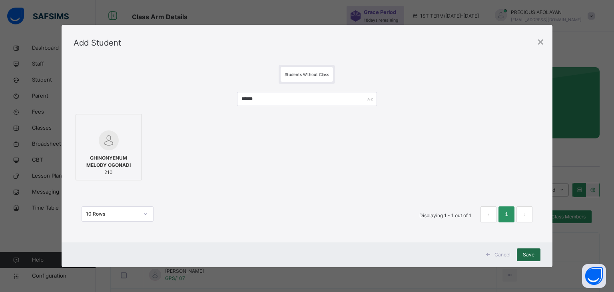
click at [531, 252] on span "Save" at bounding box center [529, 254] width 12 height 7
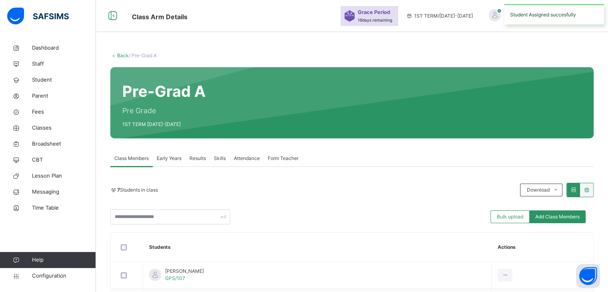
click at [557, 208] on div "7 Students in class Download Pdf Report Excel Report Bulk upload Add Class Memb…" at bounding box center [352, 204] width 484 height 42
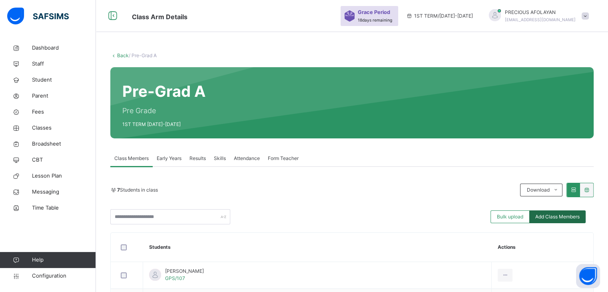
click at [557, 214] on span "Add Class Members" at bounding box center [558, 216] width 44 height 7
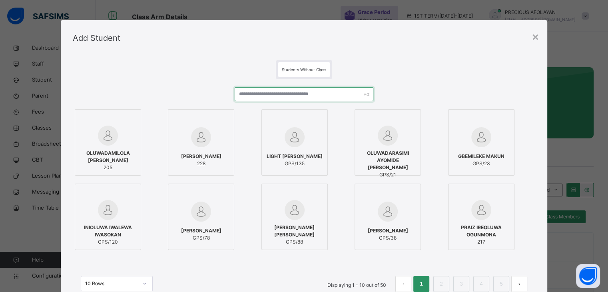
click at [305, 91] on input "text" at bounding box center [304, 94] width 139 height 14
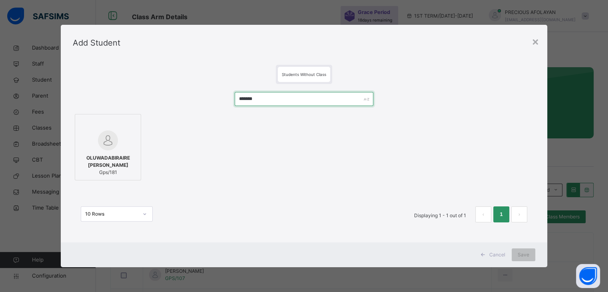
type input "*******"
click at [117, 176] on div "OLUWADABIRAIRE OWOLABI Gps/181" at bounding box center [108, 165] width 58 height 30
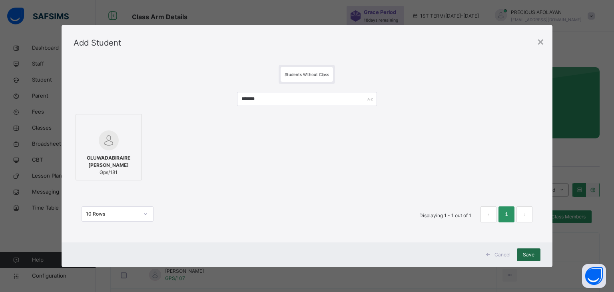
click at [528, 255] on span "Save" at bounding box center [529, 254] width 12 height 7
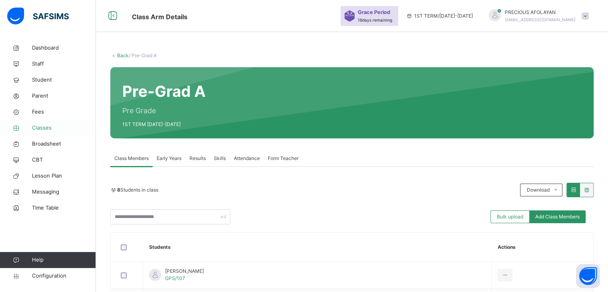
click at [62, 125] on span "Classes" at bounding box center [64, 128] width 64 height 8
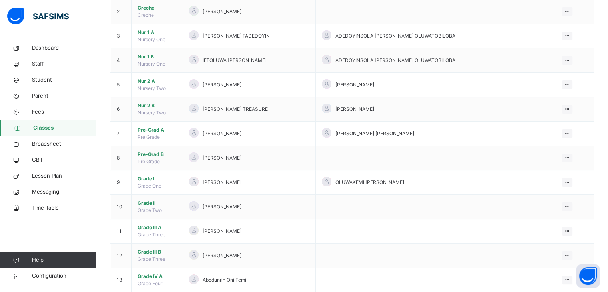
scroll to position [128, 0]
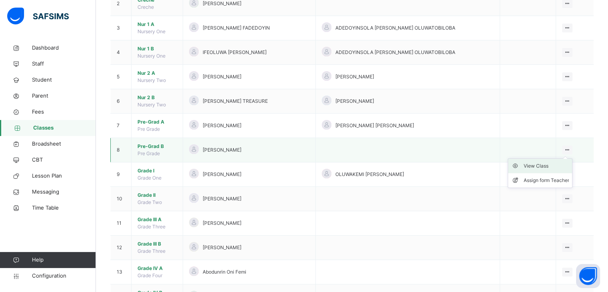
click at [569, 162] on div "View Class" at bounding box center [547, 166] width 46 height 8
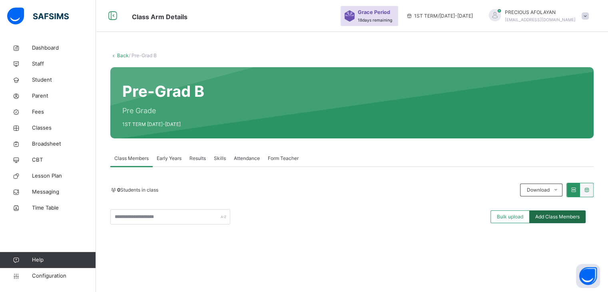
click at [561, 212] on div "Add Class Members" at bounding box center [558, 216] width 56 height 13
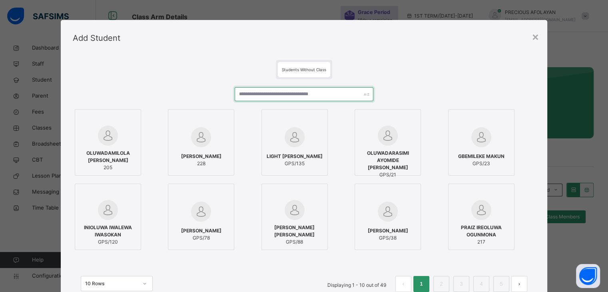
click at [346, 93] on input "text" at bounding box center [304, 94] width 139 height 14
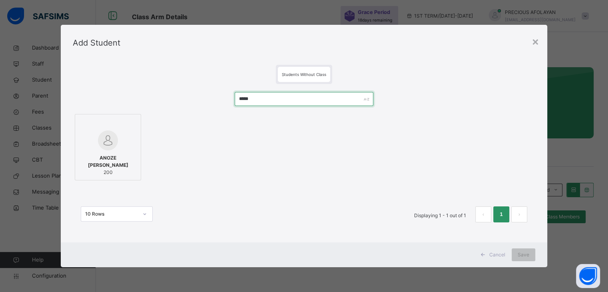
type input "*****"
click at [114, 150] on img at bounding box center [108, 140] width 20 height 20
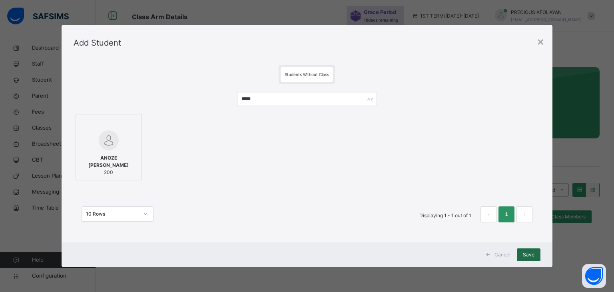
click at [533, 256] on span "Save" at bounding box center [529, 254] width 12 height 7
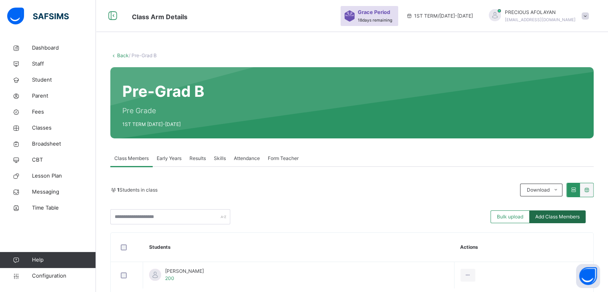
click at [578, 218] on span "Add Class Members" at bounding box center [558, 216] width 44 height 7
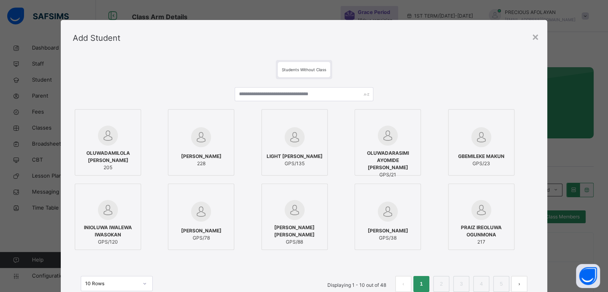
click at [334, 82] on div "OLUWADAMILOLA DAVID OTEBOLA 205 ADEFEMI ABDULATEEF OWOADE 228 LIGHT AYODOTUN OL…" at bounding box center [304, 193] width 463 height 229
click at [334, 92] on input "text" at bounding box center [304, 94] width 139 height 14
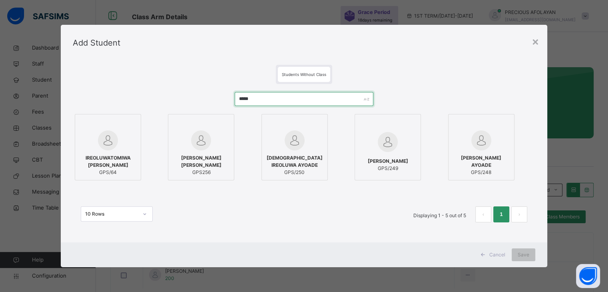
type input "*****"
click at [136, 165] on label "IREOLUWATOMIWA DAVID AYOKUNNUMI GPS/64" at bounding box center [108, 147] width 66 height 66
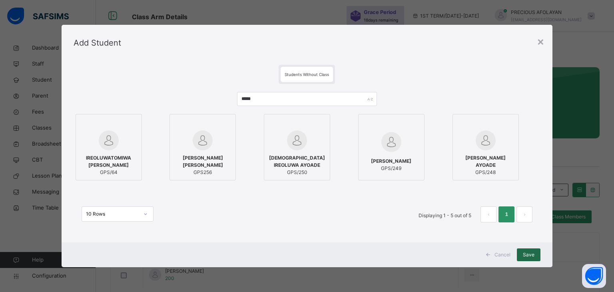
click at [527, 253] on span "Save" at bounding box center [529, 254] width 12 height 7
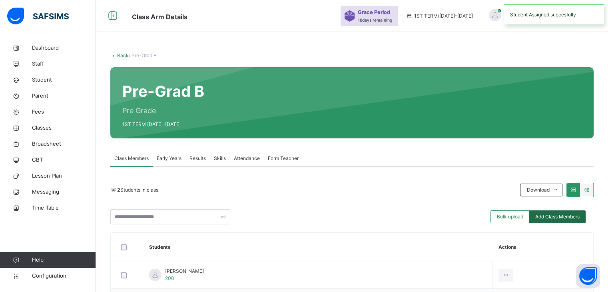
click at [571, 213] on span "Add Class Members" at bounding box center [558, 216] width 44 height 7
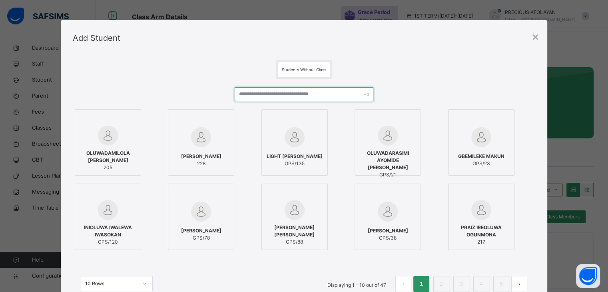
click at [347, 92] on input "text" at bounding box center [304, 94] width 139 height 14
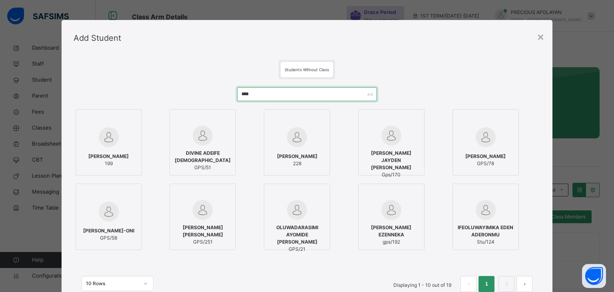
type input "*****"
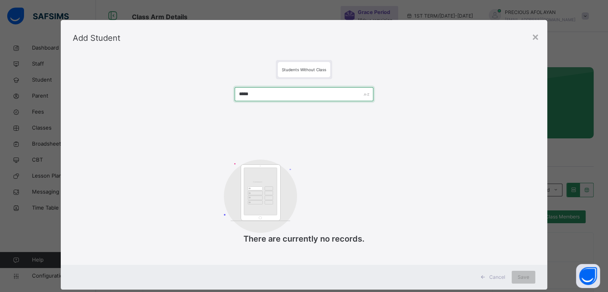
click at [252, 94] on input "*****" at bounding box center [304, 94] width 139 height 14
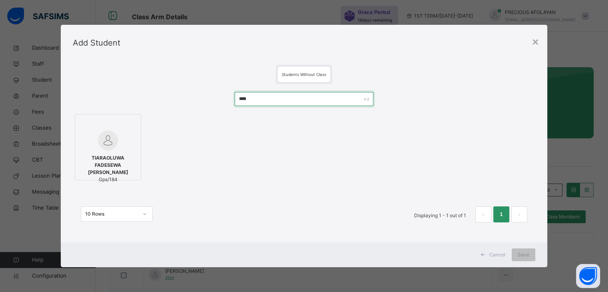
type input "****"
click at [116, 136] on div at bounding box center [108, 140] width 58 height 20
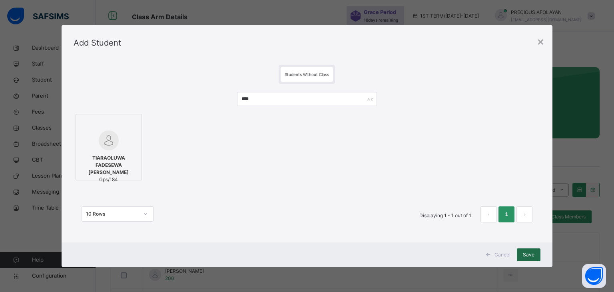
click at [529, 252] on span "Save" at bounding box center [529, 254] width 12 height 7
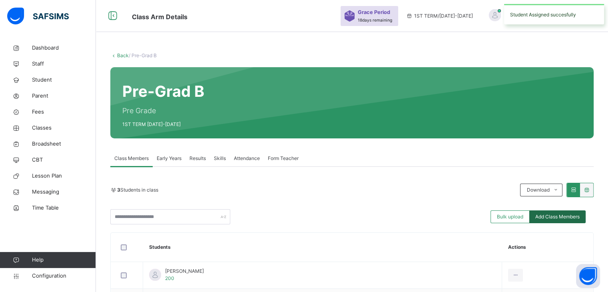
click at [554, 217] on span "Add Class Members" at bounding box center [558, 216] width 44 height 7
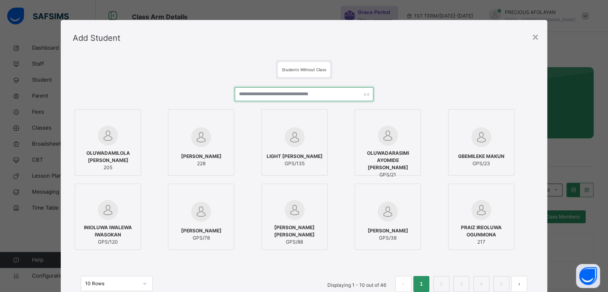
click at [344, 92] on input "text" at bounding box center [304, 94] width 139 height 14
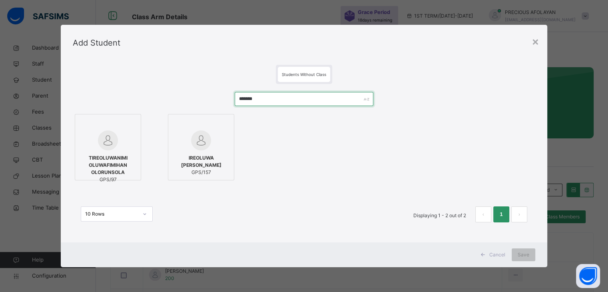
type input "******"
click at [114, 149] on img at bounding box center [108, 140] width 20 height 20
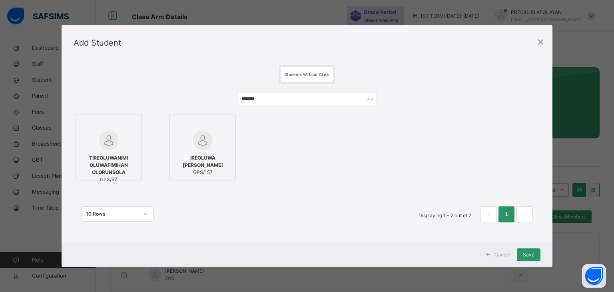
click at [229, 166] on span "IREOLUWA ISAAC OLORUNDA" at bounding box center [203, 161] width 58 height 14
click at [533, 251] on span "Save" at bounding box center [529, 254] width 12 height 7
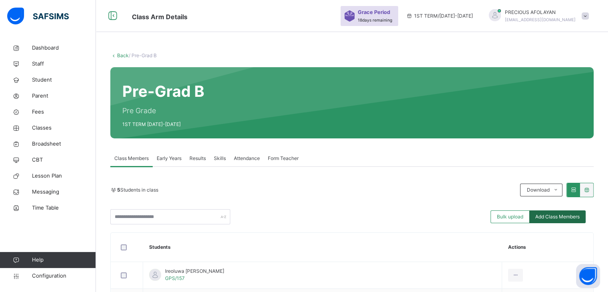
click at [578, 215] on span "Add Class Members" at bounding box center [558, 216] width 44 height 7
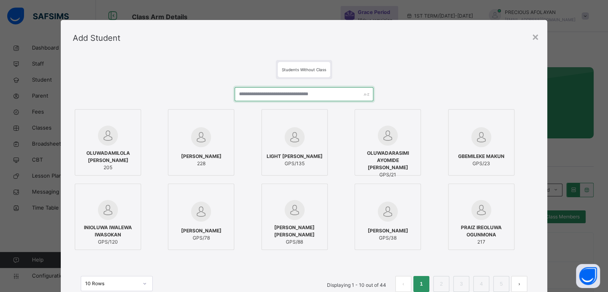
click at [347, 92] on input "text" at bounding box center [304, 94] width 139 height 14
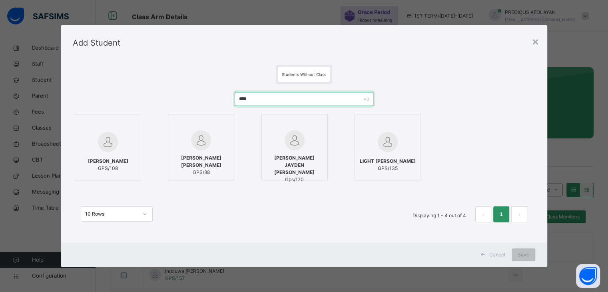
type input "****"
click at [306, 167] on span "AAMIR JAYDEN OLAWORE" at bounding box center [295, 165] width 58 height 22
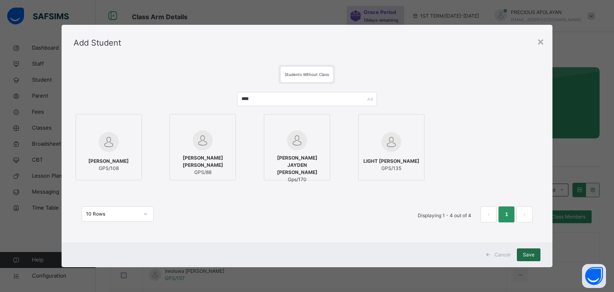
click at [534, 252] on span "Save" at bounding box center [529, 254] width 12 height 7
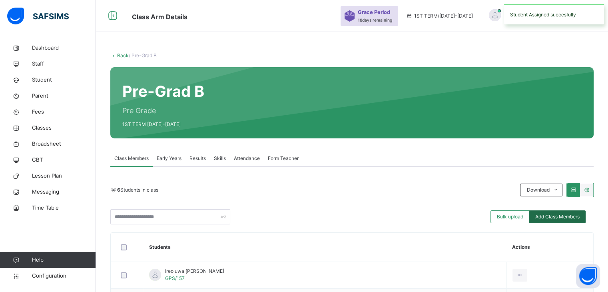
click at [580, 215] on span "Add Class Members" at bounding box center [558, 216] width 44 height 7
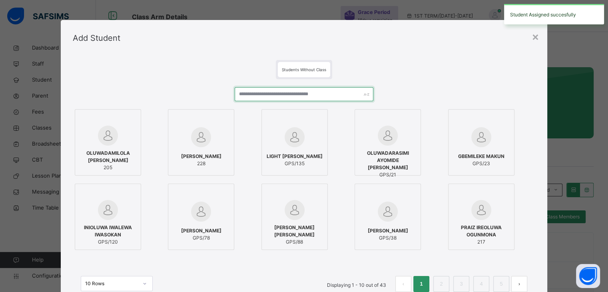
click at [346, 93] on input "text" at bounding box center [304, 94] width 139 height 14
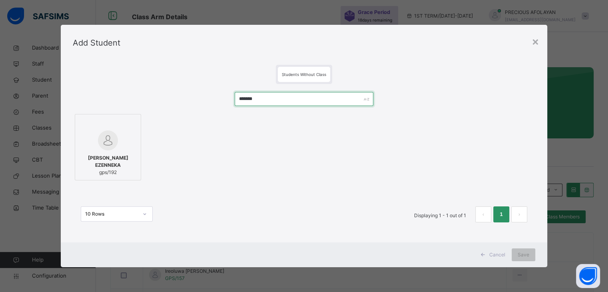
type input "*******"
click at [120, 149] on div at bounding box center [108, 140] width 58 height 20
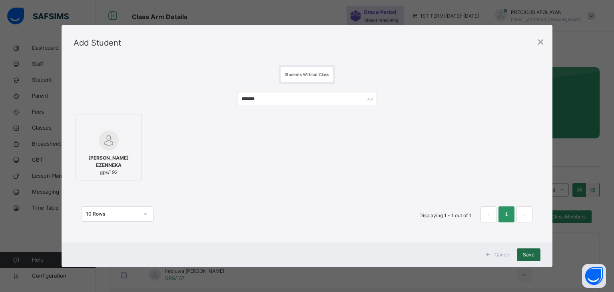
click at [534, 255] on span "Save" at bounding box center [529, 254] width 12 height 7
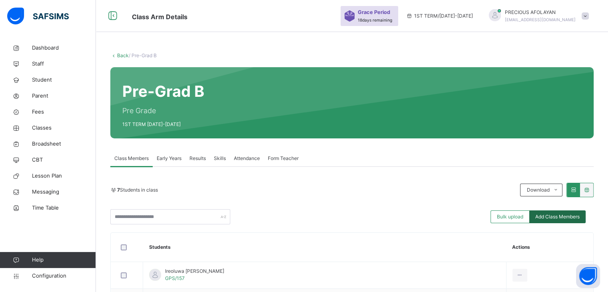
click at [559, 214] on span "Add Class Members" at bounding box center [558, 216] width 44 height 7
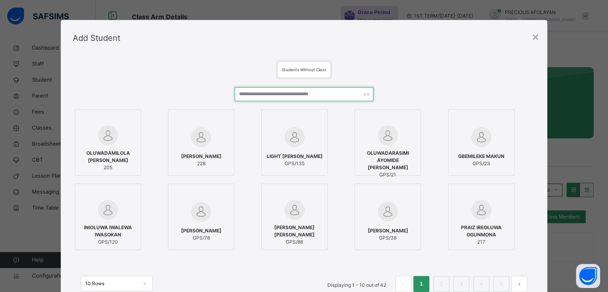
click at [340, 96] on input "text" at bounding box center [304, 94] width 139 height 14
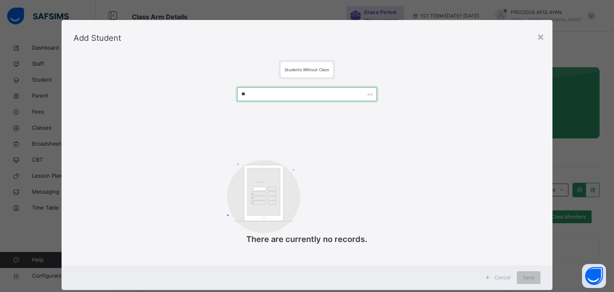
type input "*"
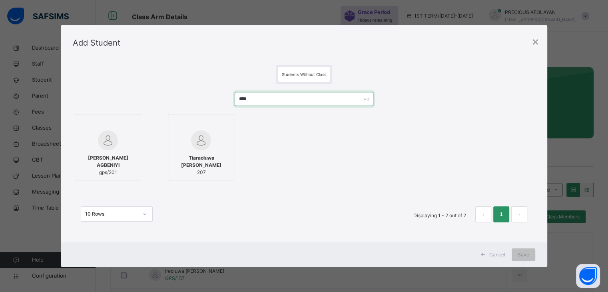
type input "****"
click at [226, 163] on span "Tiaraoluwa Elise Emmanuel" at bounding box center [201, 161] width 58 height 14
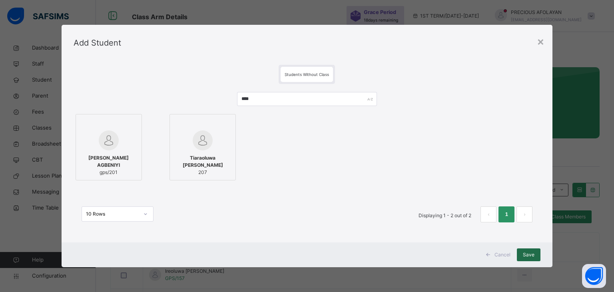
click at [530, 253] on span "Save" at bounding box center [529, 254] width 12 height 7
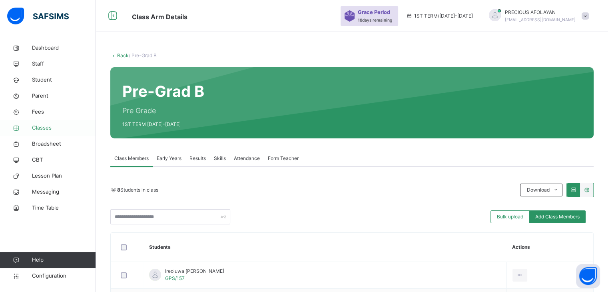
click at [49, 130] on span "Classes" at bounding box center [64, 128] width 64 height 8
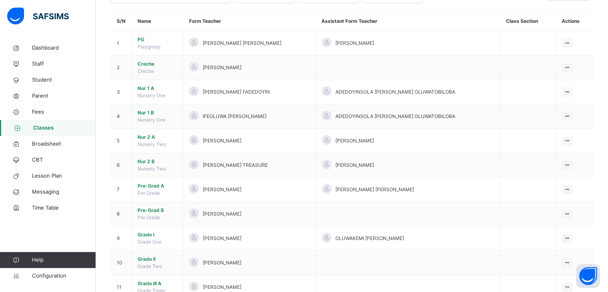
scroll to position [80, 0]
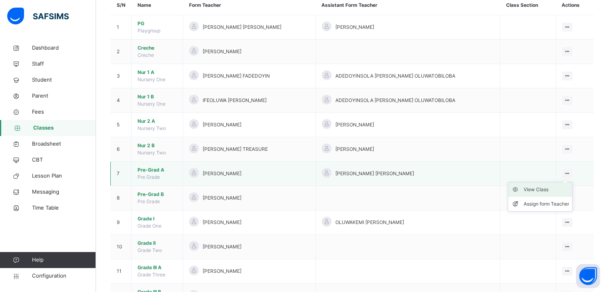
click at [565, 187] on div "View Class" at bounding box center [547, 190] width 46 height 8
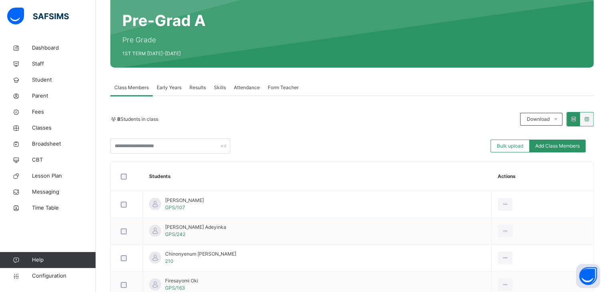
scroll to position [80, 0]
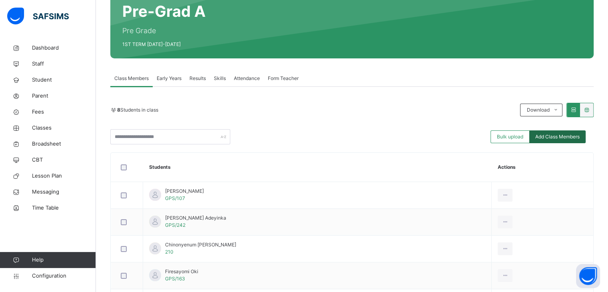
click at [564, 140] on span "Add Class Members" at bounding box center [558, 136] width 44 height 7
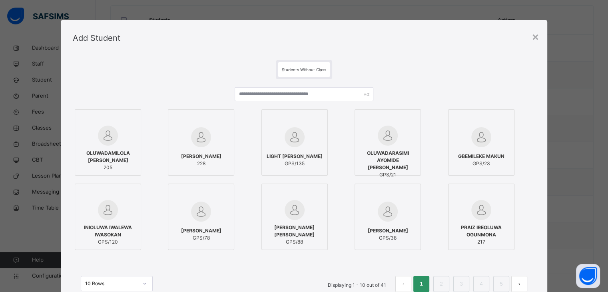
scroll to position [0, 0]
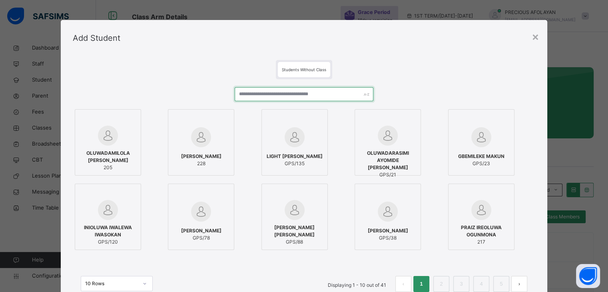
click at [303, 91] on input "text" at bounding box center [304, 94] width 139 height 14
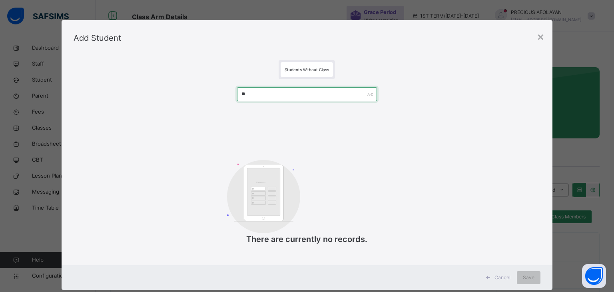
type input "*"
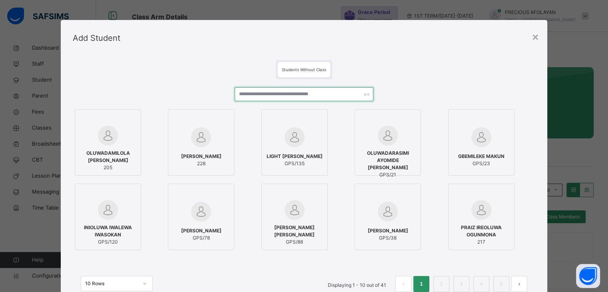
click at [268, 90] on input "text" at bounding box center [304, 94] width 139 height 14
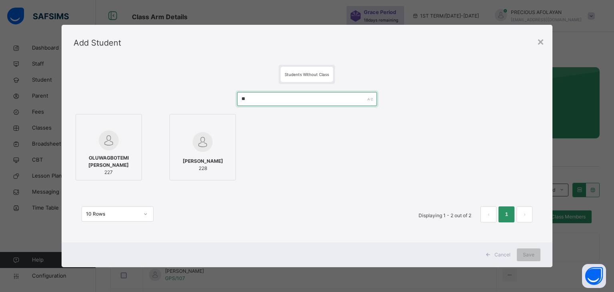
type input "*"
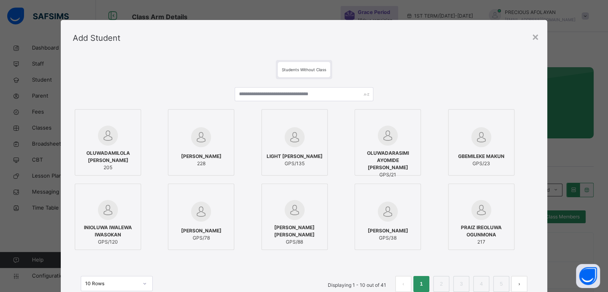
click at [540, 35] on div "Add Student" at bounding box center [304, 38] width 487 height 36
click at [536, 40] on div "×" at bounding box center [536, 36] width 8 height 17
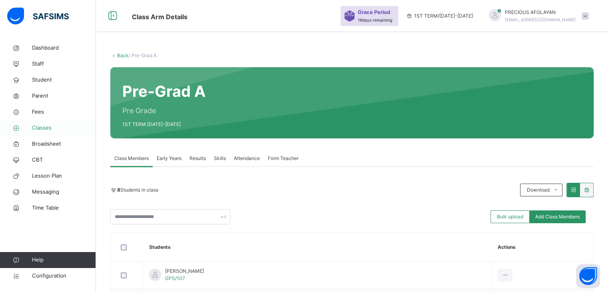
click at [54, 128] on span "Classes" at bounding box center [64, 128] width 64 height 8
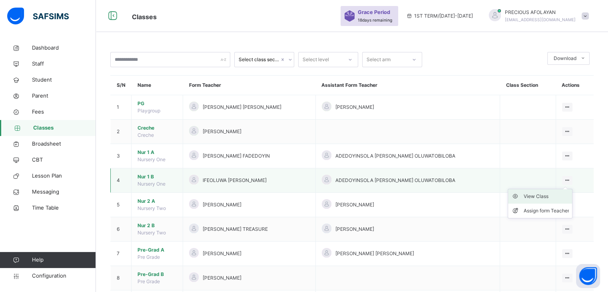
click at [554, 197] on div "View Class" at bounding box center [547, 196] width 46 height 8
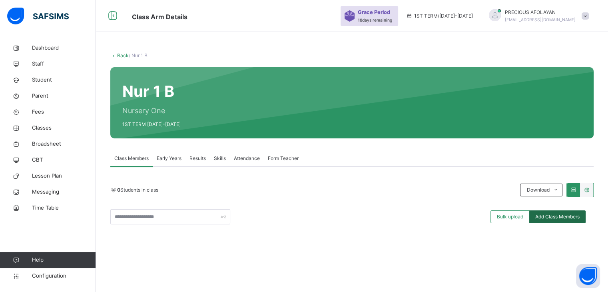
click at [569, 214] on span "Add Class Members" at bounding box center [558, 216] width 44 height 7
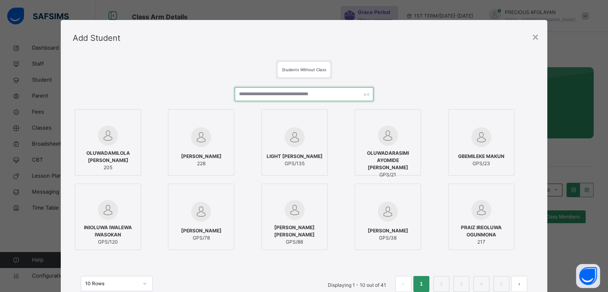
click at [307, 93] on input "text" at bounding box center [304, 94] width 139 height 14
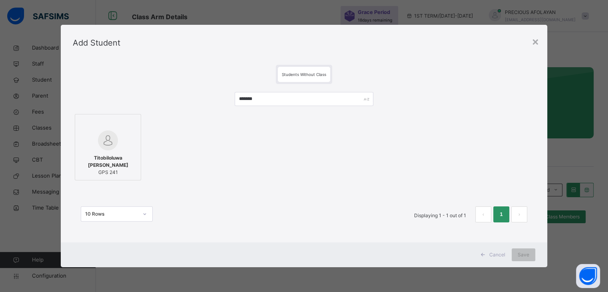
click at [119, 148] on div at bounding box center [108, 140] width 58 height 20
click at [138, 162] on label "Titobiloluwa Jayden Olojede GPS 241" at bounding box center [109, 147] width 66 height 66
click at [260, 98] on input "*******" at bounding box center [307, 99] width 140 height 14
type input "*"
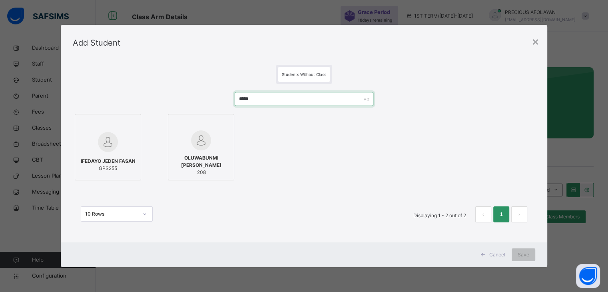
type input "*****"
click at [198, 168] on span "OLUWABUNMI RAYMOND FASAN" at bounding box center [201, 161] width 58 height 14
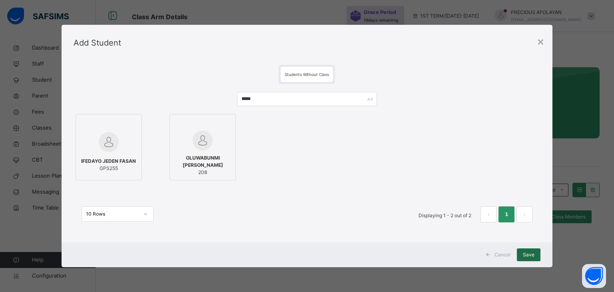
click at [531, 256] on span "Save" at bounding box center [529, 254] width 12 height 7
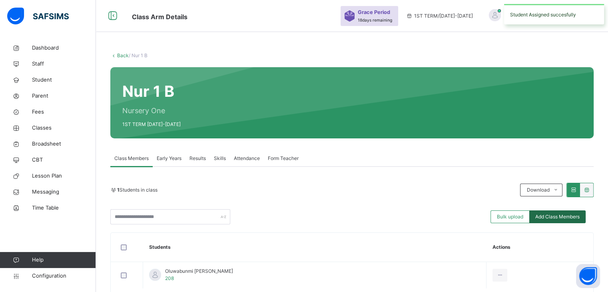
click at [563, 213] on span "Add Class Members" at bounding box center [558, 216] width 44 height 7
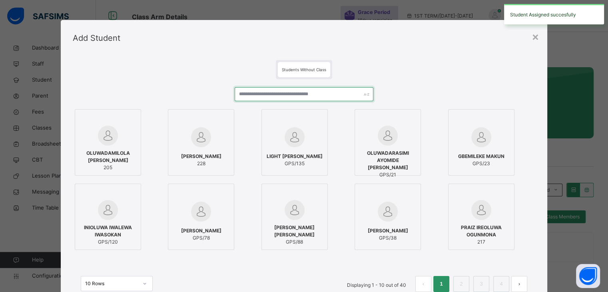
click at [328, 92] on input "text" at bounding box center [304, 94] width 139 height 14
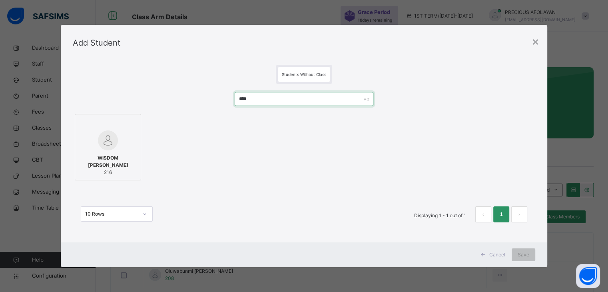
type input "****"
click at [130, 160] on span "WISDOM OBALOLUWA MATHEW" at bounding box center [108, 161] width 58 height 14
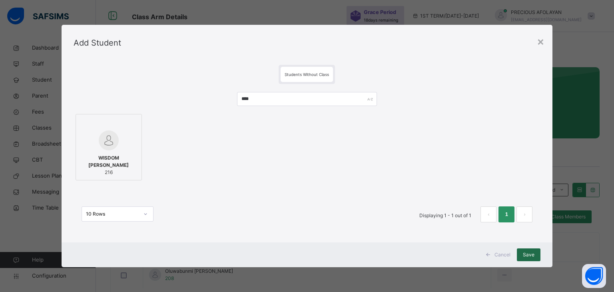
click at [523, 253] on div "Save" at bounding box center [529, 254] width 24 height 13
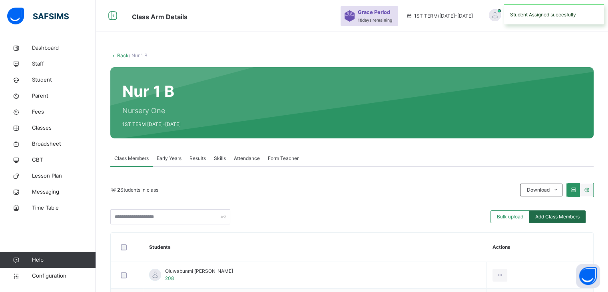
click at [553, 218] on span "Add Class Members" at bounding box center [558, 216] width 44 height 7
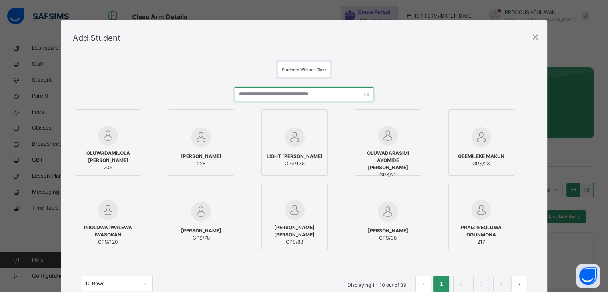
click at [282, 92] on input "text" at bounding box center [304, 94] width 139 height 14
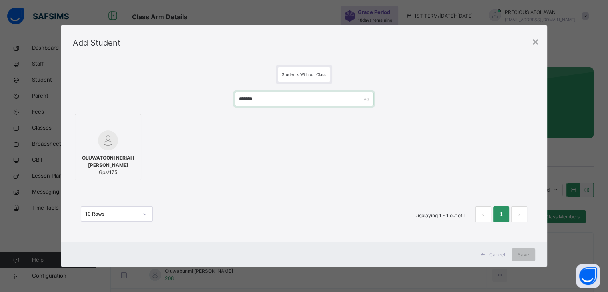
type input "*******"
click at [119, 151] on div "OLUWATOONI NERIAH FOLUSHO-ONIFADE Gps/175" at bounding box center [108, 165] width 58 height 30
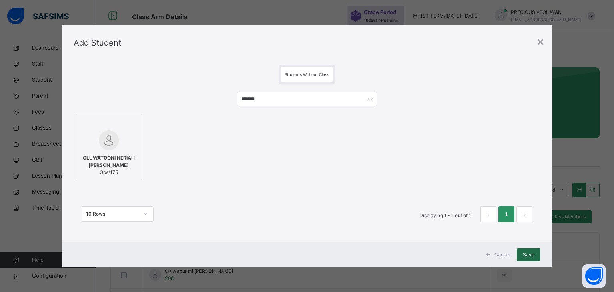
click at [534, 256] on span "Save" at bounding box center [529, 254] width 12 height 7
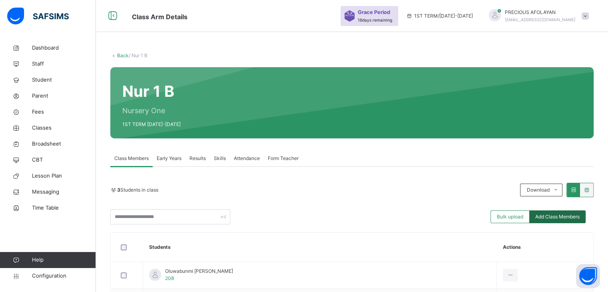
click at [580, 212] on div "Add Class Members" at bounding box center [558, 216] width 56 height 13
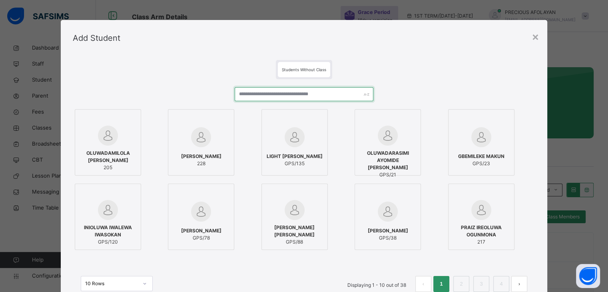
click at [338, 96] on input "text" at bounding box center [304, 94] width 139 height 14
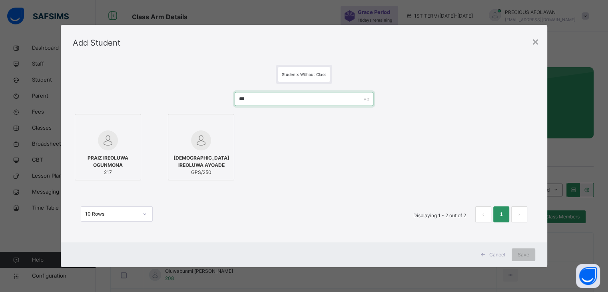
type input "***"
click at [123, 163] on span "PRAIZ IREOLUWA OGUNMONA" at bounding box center [108, 161] width 58 height 14
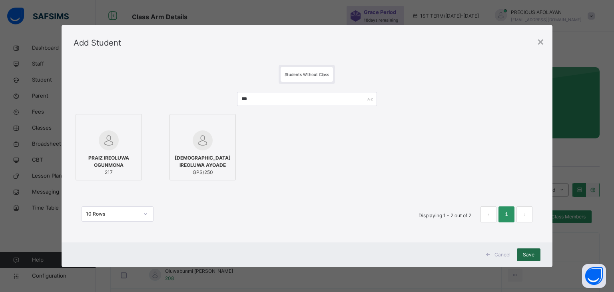
click at [528, 253] on span "Save" at bounding box center [529, 254] width 12 height 7
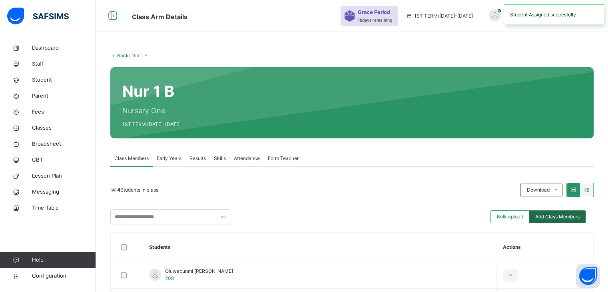
click at [568, 217] on span "Add Class Members" at bounding box center [558, 216] width 44 height 7
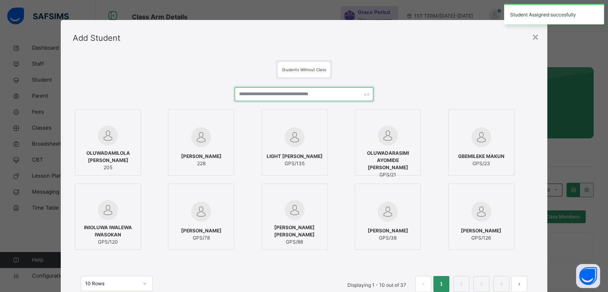
click at [309, 94] on input "text" at bounding box center [304, 94] width 139 height 14
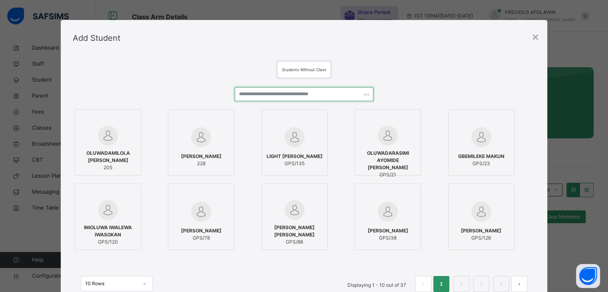
type input "*"
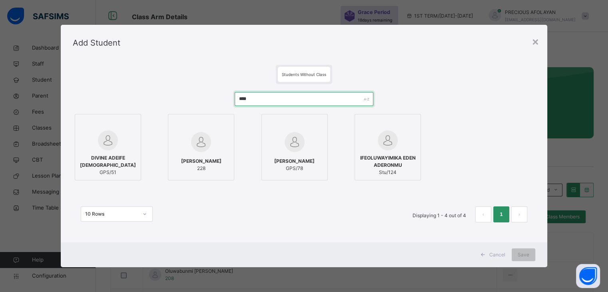
type input "****"
click at [387, 170] on span "Stu/124" at bounding box center [388, 172] width 58 height 7
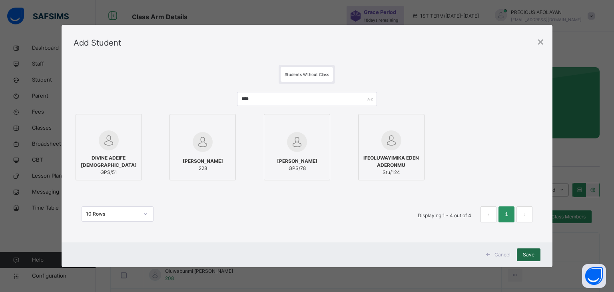
click at [536, 256] on div "Save" at bounding box center [529, 254] width 24 height 13
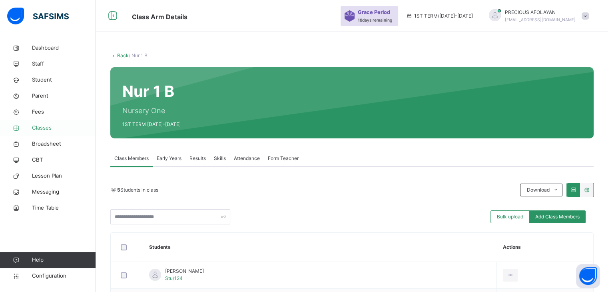
click at [58, 128] on span "Classes" at bounding box center [64, 128] width 64 height 8
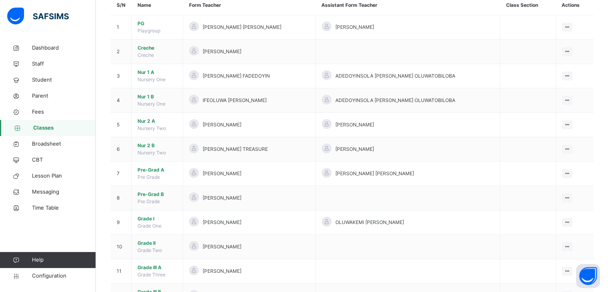
scroll to position [96, 0]
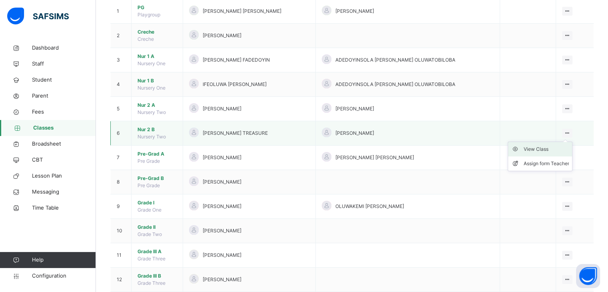
click at [561, 146] on div "View Class" at bounding box center [547, 149] width 46 height 8
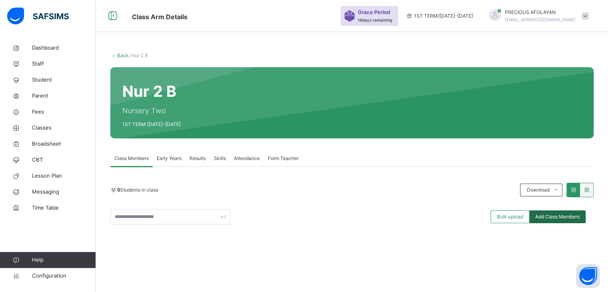
click at [544, 215] on span "Add Class Members" at bounding box center [558, 216] width 44 height 7
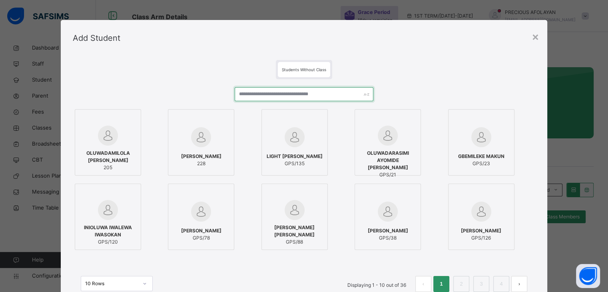
click at [316, 96] on input "text" at bounding box center [304, 94] width 139 height 14
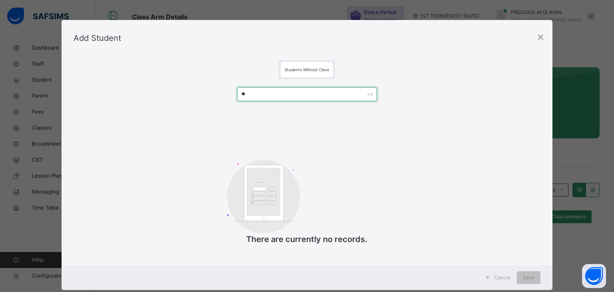
type input "*"
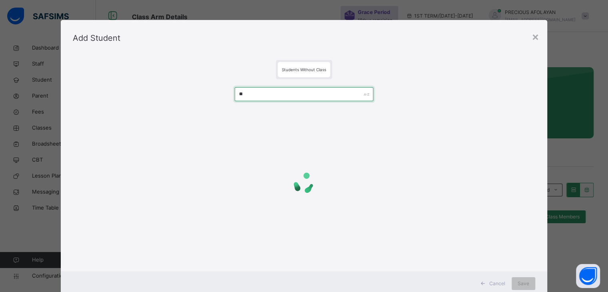
type input "*"
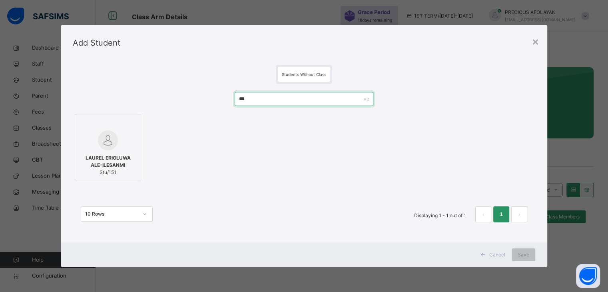
type input "***"
click at [126, 144] on div at bounding box center [108, 140] width 58 height 20
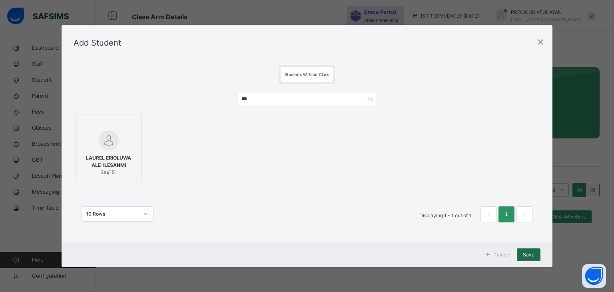
click at [531, 254] on span "Save" at bounding box center [529, 254] width 12 height 7
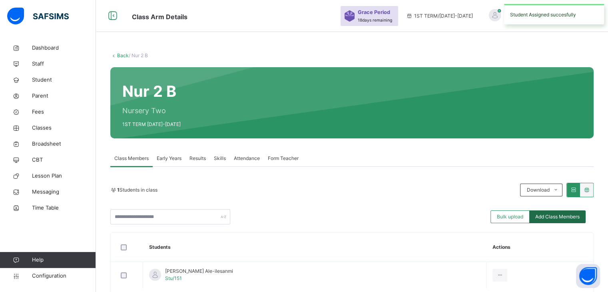
click at [566, 216] on span "Add Class Members" at bounding box center [558, 216] width 44 height 7
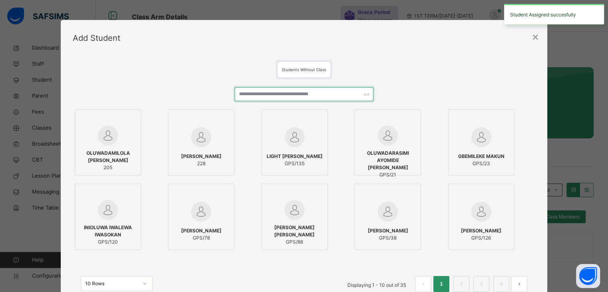
click at [344, 94] on input "text" at bounding box center [304, 94] width 139 height 14
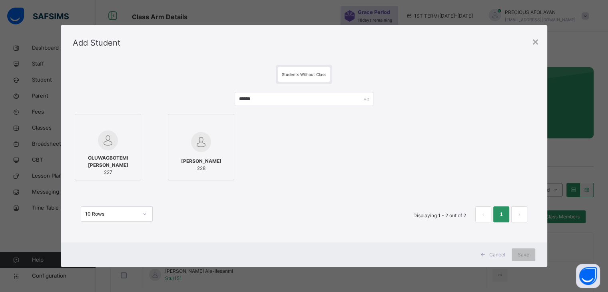
click at [118, 138] on div at bounding box center [108, 140] width 58 height 20
click at [131, 163] on span "OLUWAGBOTEMI JEDIDIAH OWOADE" at bounding box center [109, 161] width 58 height 14
click at [273, 97] on input "******" at bounding box center [307, 99] width 140 height 14
type input "*"
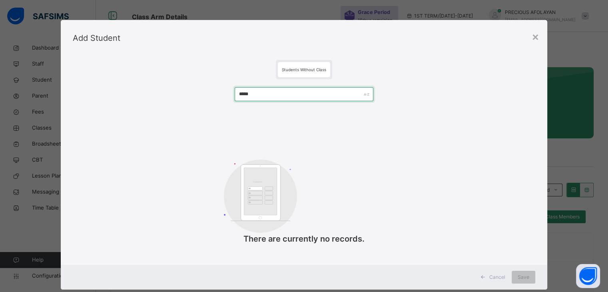
click at [252, 95] on input "*****" at bounding box center [304, 94] width 139 height 14
click at [247, 92] on input "****" at bounding box center [304, 94] width 139 height 14
type input "*"
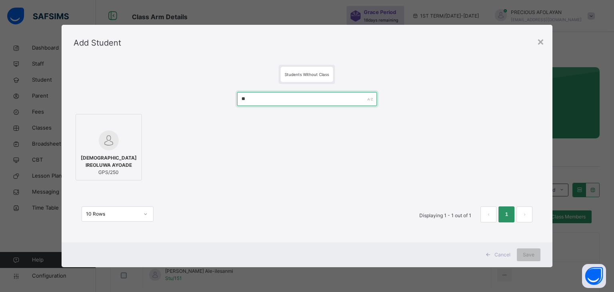
type input "*"
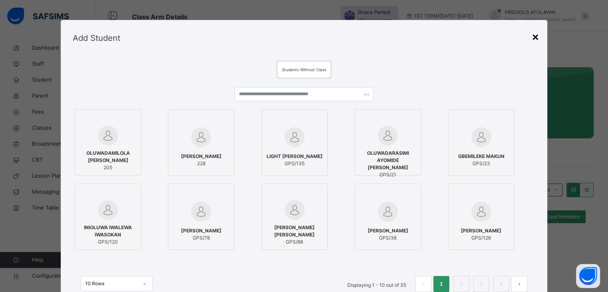
click at [533, 38] on div "×" at bounding box center [536, 36] width 8 height 17
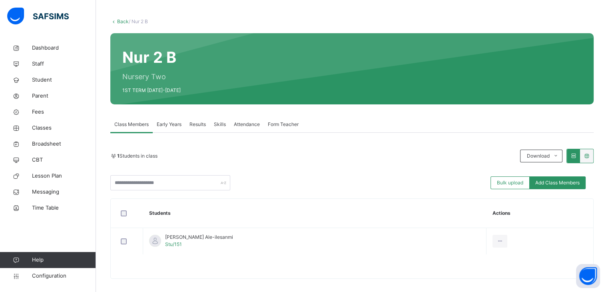
scroll to position [40, 0]
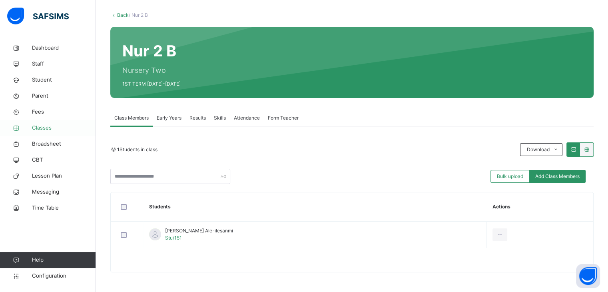
click at [66, 130] on span "Classes" at bounding box center [64, 128] width 64 height 8
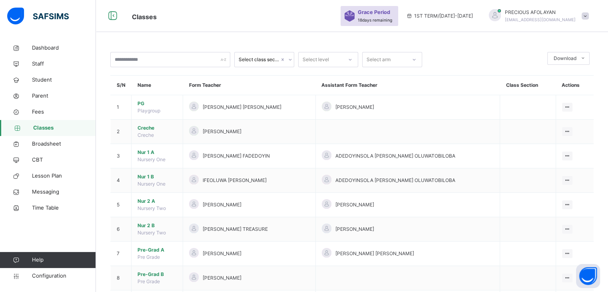
scroll to position [188, 0]
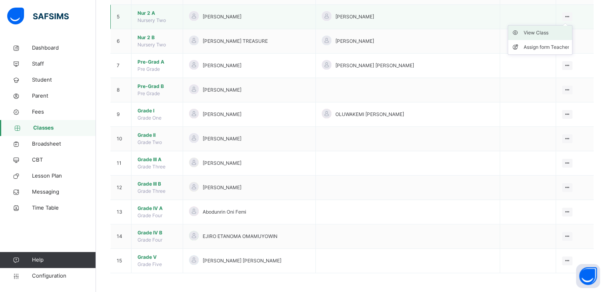
click at [569, 30] on div "View Class" at bounding box center [547, 33] width 46 height 8
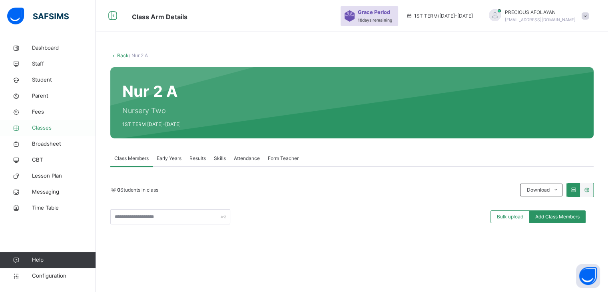
click at [68, 129] on span "Classes" at bounding box center [64, 128] width 64 height 8
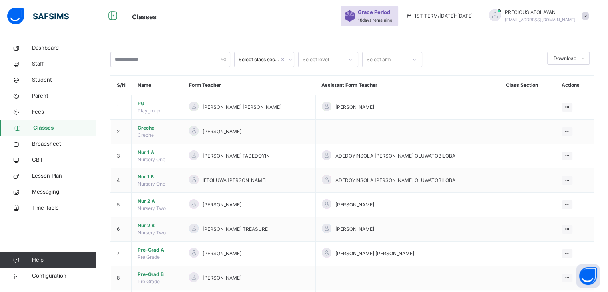
scroll to position [188, 0]
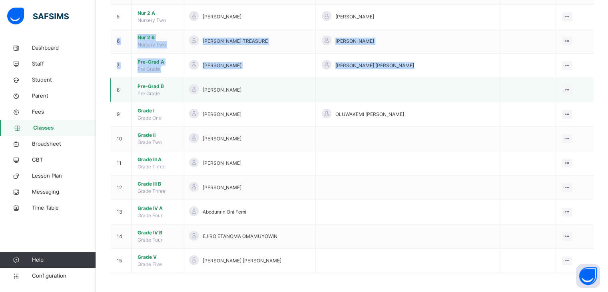
drag, startPoint x: 558, startPoint y: 22, endPoint x: 532, endPoint y: 92, distance: 74.5
click at [532, 92] on tbody "1 PG Playgroup FUNMILOLA OGUNWALE CHRISTIANAH Omobolanle Soyinka View Class Ass…" at bounding box center [353, 90] width 484 height 366
click at [71, 80] on span "Student" at bounding box center [64, 80] width 64 height 8
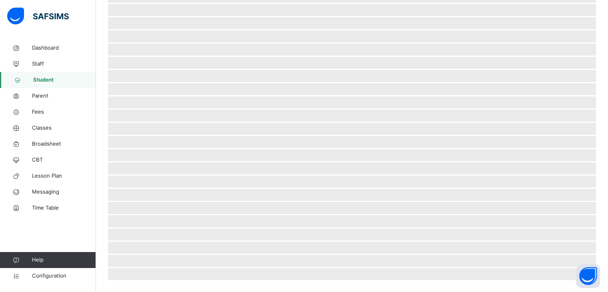
scroll to position [149, 0]
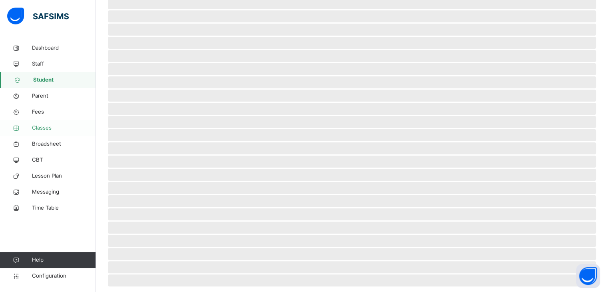
click at [54, 127] on span "Classes" at bounding box center [64, 128] width 64 height 8
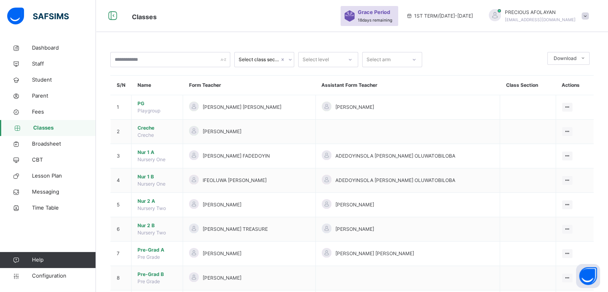
scroll to position [188, 0]
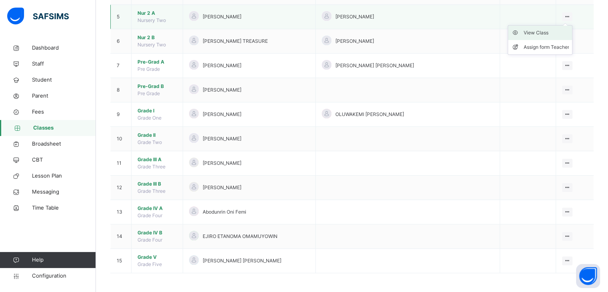
click at [562, 32] on div "View Class" at bounding box center [547, 33] width 46 height 8
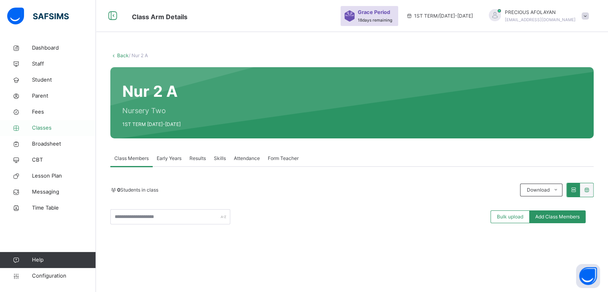
click at [67, 127] on span "Classes" at bounding box center [64, 128] width 64 height 8
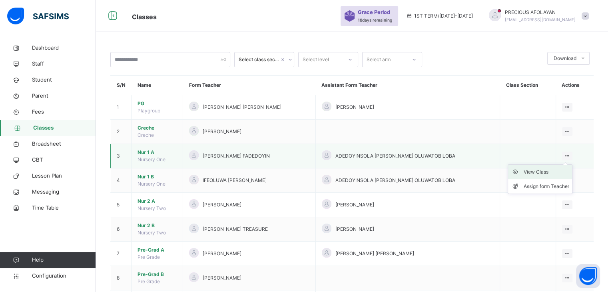
click at [564, 173] on div "View Class" at bounding box center [547, 172] width 46 height 8
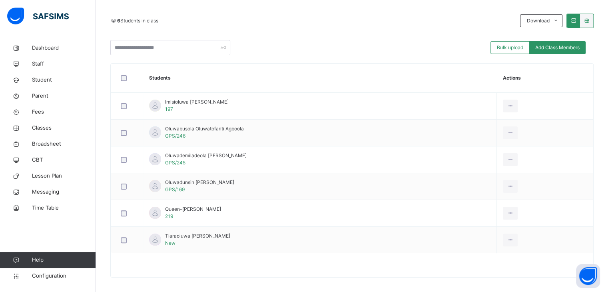
scroll to position [174, 0]
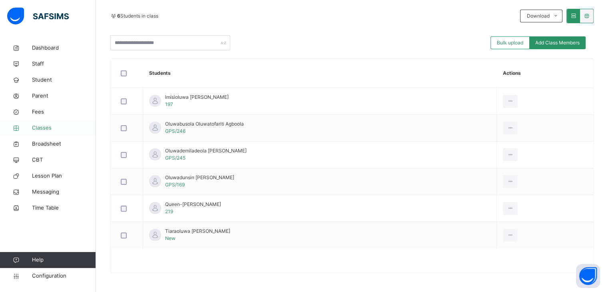
click at [52, 125] on span "Classes" at bounding box center [64, 128] width 64 height 8
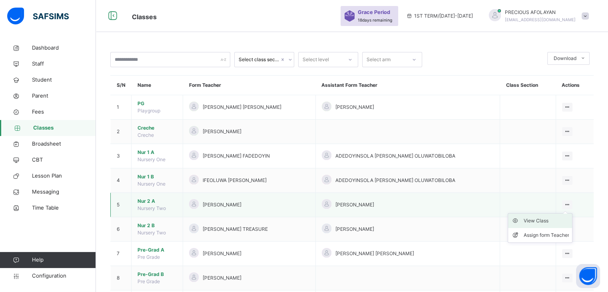
click at [555, 223] on div "View Class" at bounding box center [547, 221] width 46 height 8
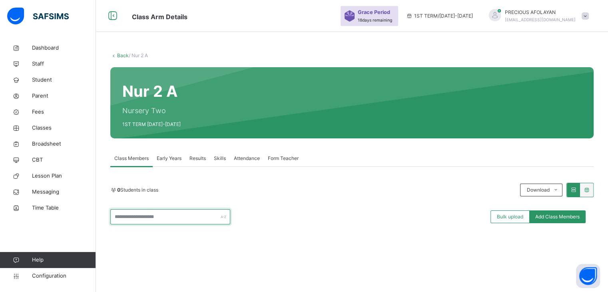
click at [143, 218] on input "text" at bounding box center [170, 216] width 120 height 15
click at [48, 127] on span "Classes" at bounding box center [64, 128] width 64 height 8
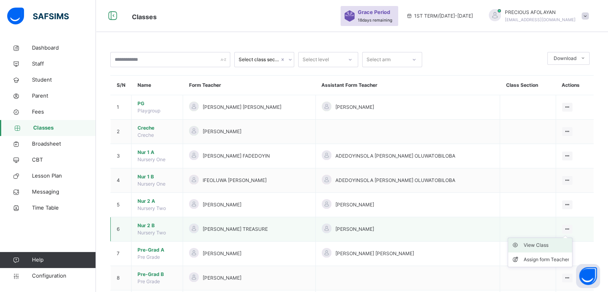
click at [565, 244] on div "View Class" at bounding box center [547, 245] width 46 height 8
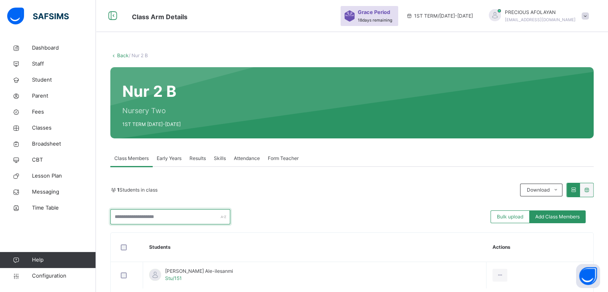
click at [198, 218] on input "text" at bounding box center [170, 216] width 120 height 15
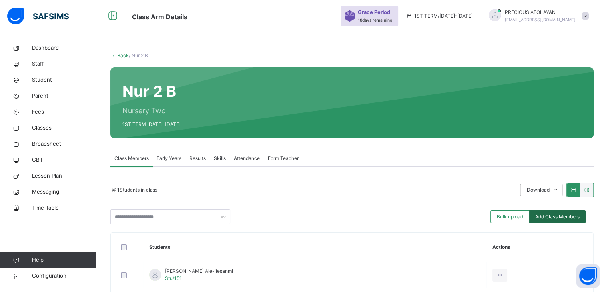
click at [559, 216] on span "Add Class Members" at bounding box center [558, 216] width 44 height 7
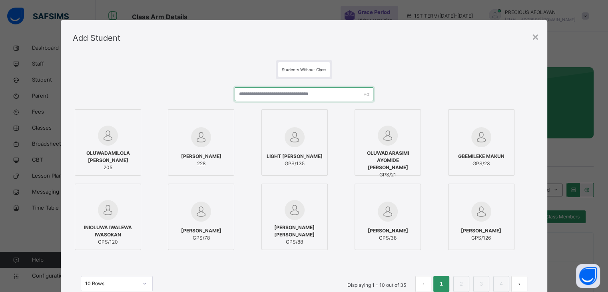
click at [322, 94] on input "text" at bounding box center [304, 94] width 139 height 14
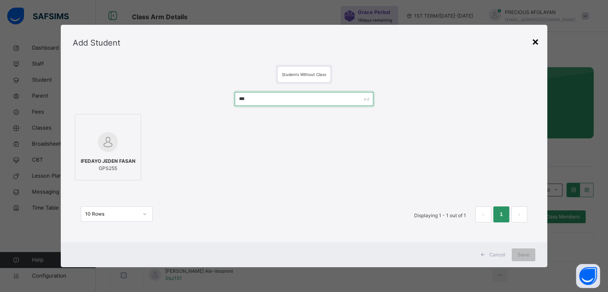
type input "***"
click at [536, 44] on div "×" at bounding box center [536, 41] width 8 height 17
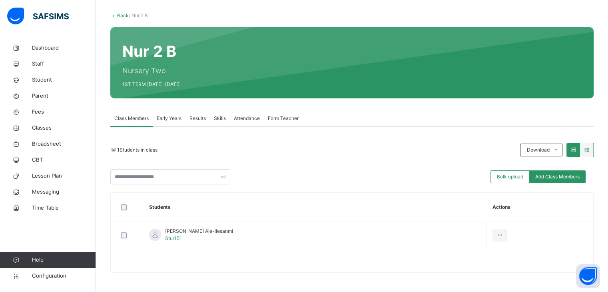
scroll to position [40, 0]
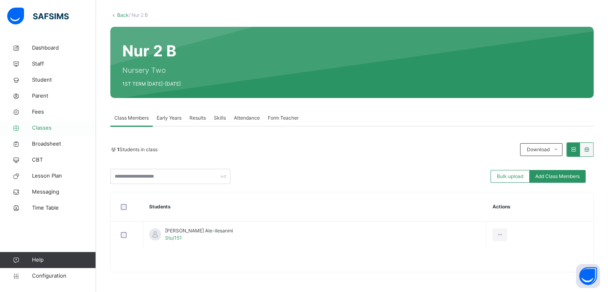
click at [64, 129] on span "Classes" at bounding box center [64, 128] width 64 height 8
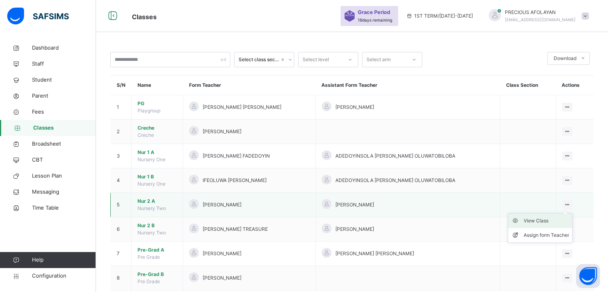
click at [558, 221] on div "View Class" at bounding box center [547, 221] width 46 height 8
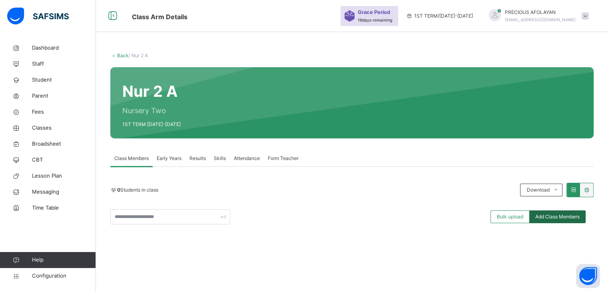
click at [564, 216] on span "Add Class Members" at bounding box center [558, 216] width 44 height 7
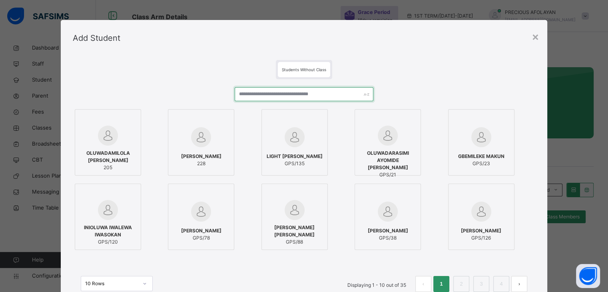
click at [314, 92] on input "text" at bounding box center [304, 94] width 139 height 14
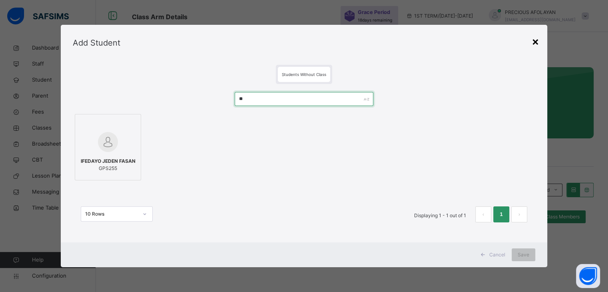
type input "**"
click at [540, 41] on div "×" at bounding box center [536, 41] width 8 height 17
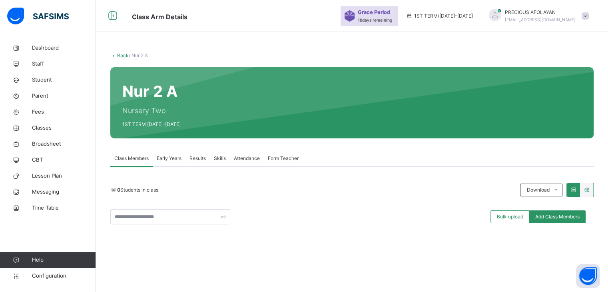
scroll to position [114, 0]
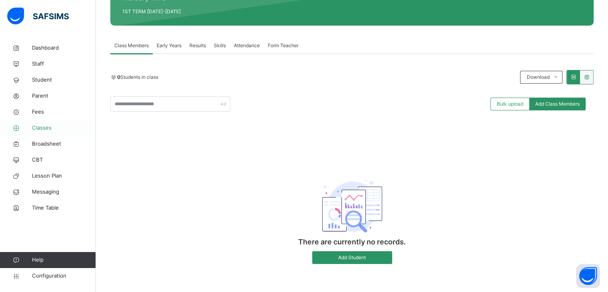
click at [65, 125] on span "Classes" at bounding box center [64, 128] width 64 height 8
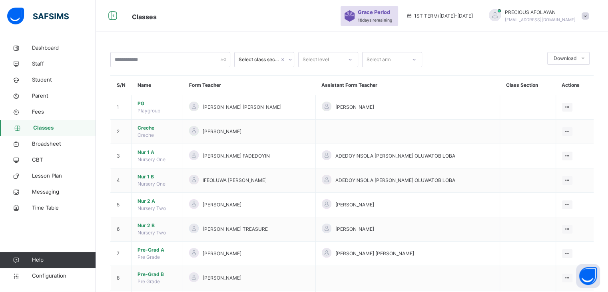
scroll to position [188, 0]
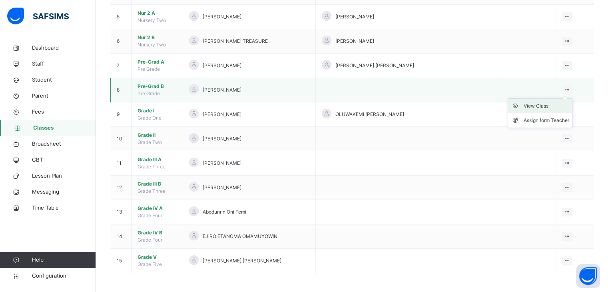
click at [563, 104] on div "View Class" at bounding box center [547, 106] width 46 height 8
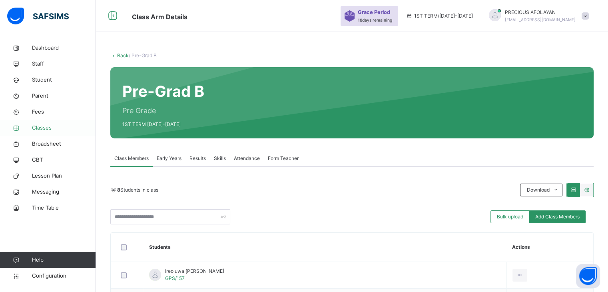
click at [46, 125] on span "Classes" at bounding box center [64, 128] width 64 height 8
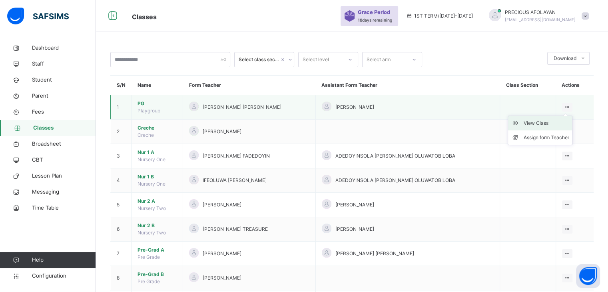
click at [562, 124] on div "View Class" at bounding box center [547, 123] width 46 height 8
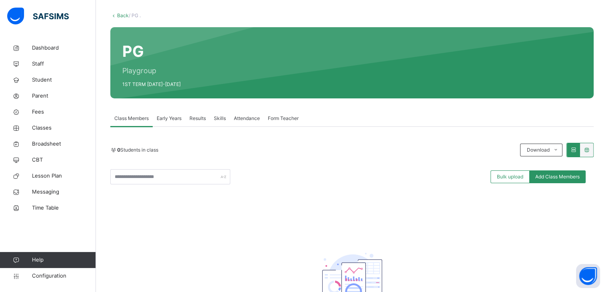
scroll to position [48, 0]
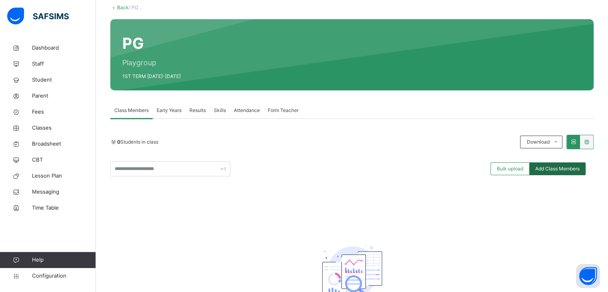
click at [570, 169] on span "Add Class Members" at bounding box center [558, 168] width 44 height 7
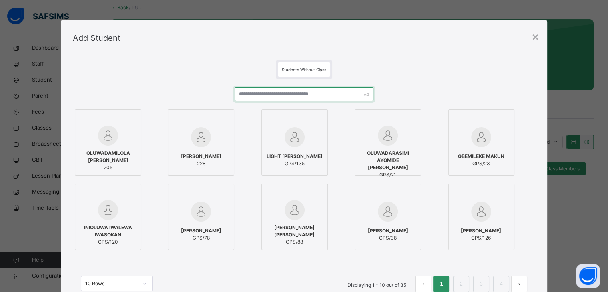
click at [338, 94] on input "text" at bounding box center [304, 94] width 139 height 14
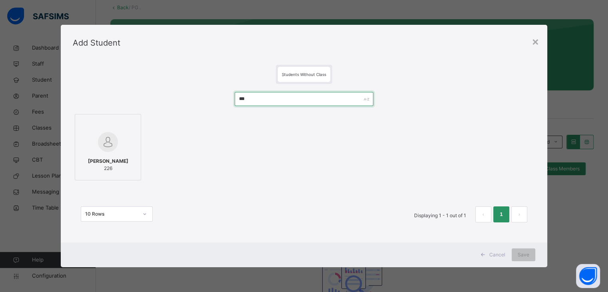
type input "***"
click at [122, 146] on div at bounding box center [108, 141] width 58 height 23
click at [527, 255] on span "Save" at bounding box center [529, 254] width 12 height 7
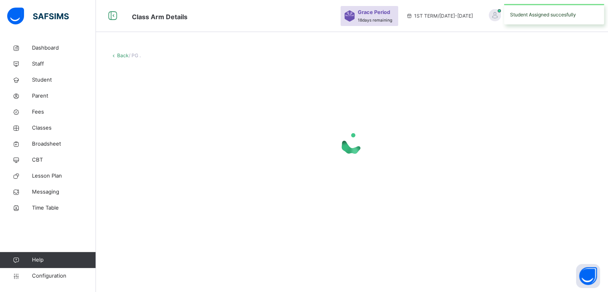
scroll to position [0, 0]
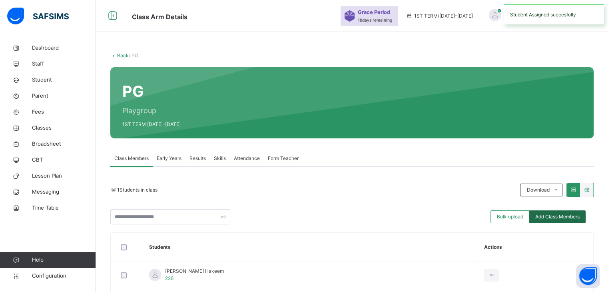
click at [563, 216] on span "Add Class Members" at bounding box center [558, 216] width 44 height 7
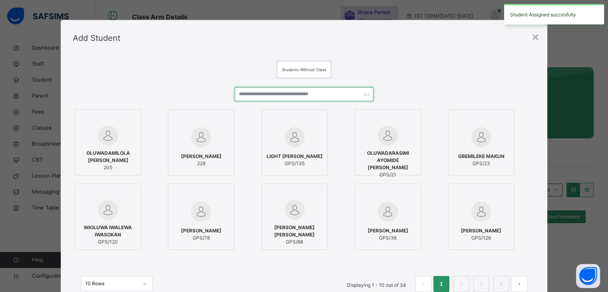
click at [338, 92] on input "text" at bounding box center [304, 94] width 139 height 14
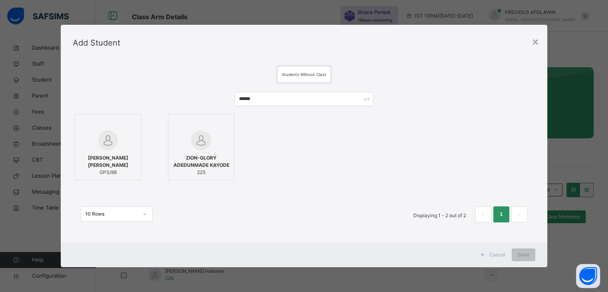
click at [253, 95] on input "******" at bounding box center [304, 99] width 139 height 14
type input "*"
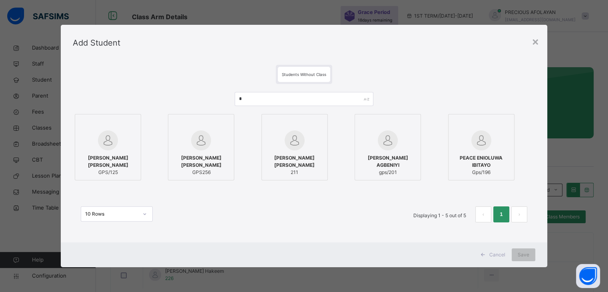
click at [248, 96] on input "*" at bounding box center [304, 99] width 139 height 14
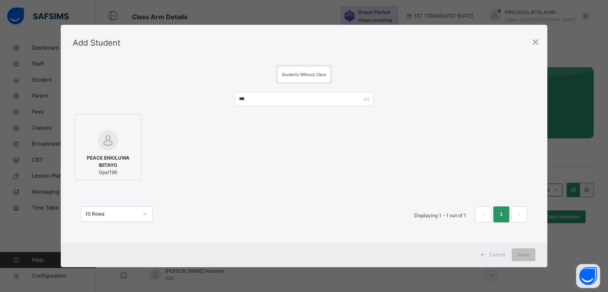
type input "***"
click at [122, 147] on div at bounding box center [108, 140] width 58 height 20
click at [533, 252] on span "Save" at bounding box center [529, 254] width 12 height 7
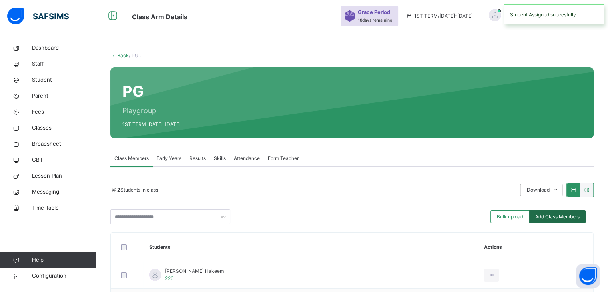
click at [566, 216] on span "Add Class Members" at bounding box center [558, 216] width 44 height 7
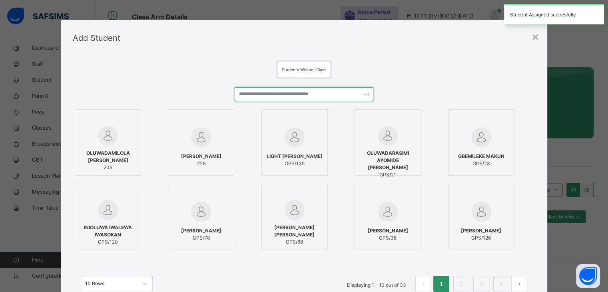
click at [302, 94] on input "text" at bounding box center [304, 94] width 139 height 14
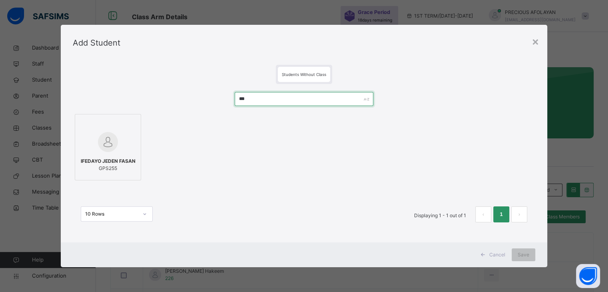
type input "***"
click at [126, 151] on div at bounding box center [108, 141] width 58 height 23
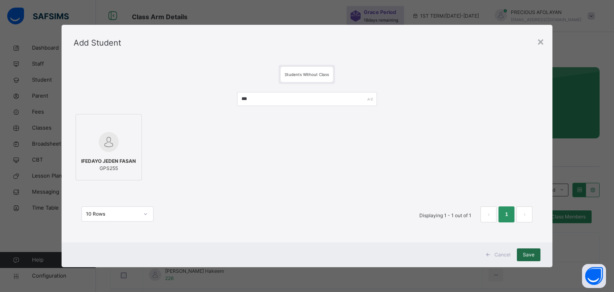
click at [535, 255] on div "Save" at bounding box center [529, 254] width 24 height 13
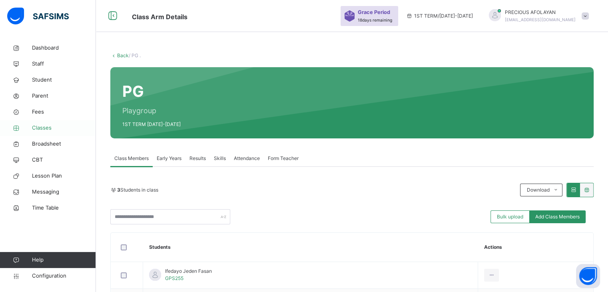
click at [50, 129] on span "Classes" at bounding box center [64, 128] width 64 height 8
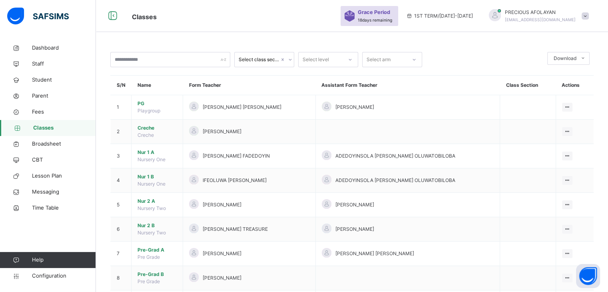
scroll to position [188, 0]
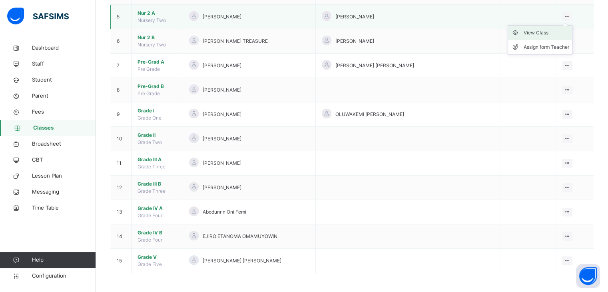
click at [563, 34] on div "View Class" at bounding box center [547, 33] width 46 height 8
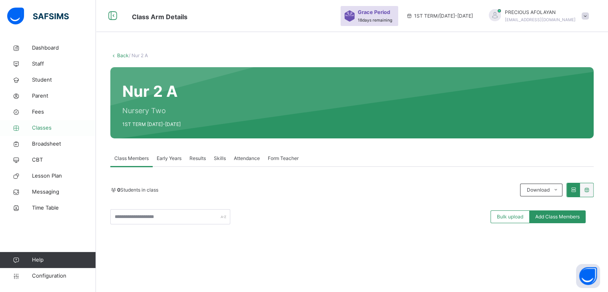
click at [56, 124] on span "Classes" at bounding box center [64, 128] width 64 height 8
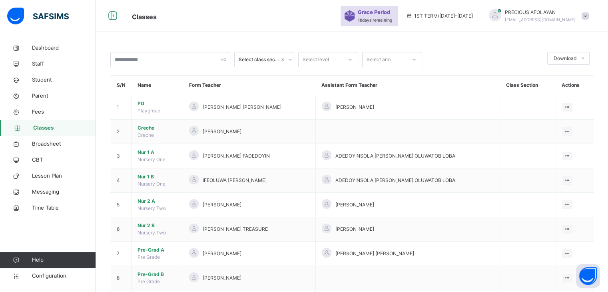
scroll to position [188, 0]
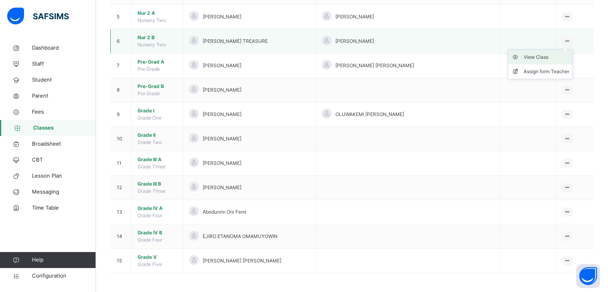
click at [563, 55] on div "View Class" at bounding box center [547, 57] width 46 height 8
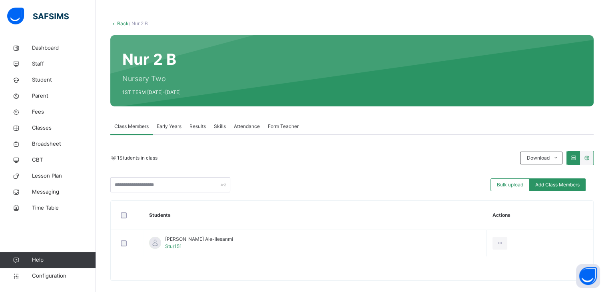
scroll to position [40, 0]
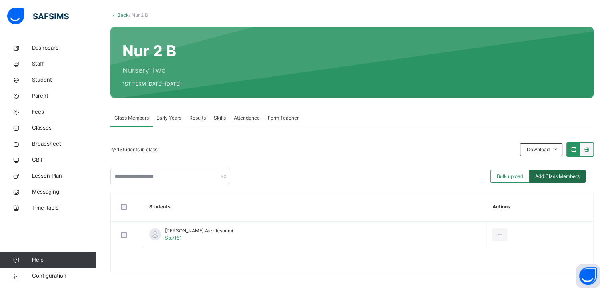
click at [559, 176] on span "Add Class Members" at bounding box center [558, 176] width 44 height 7
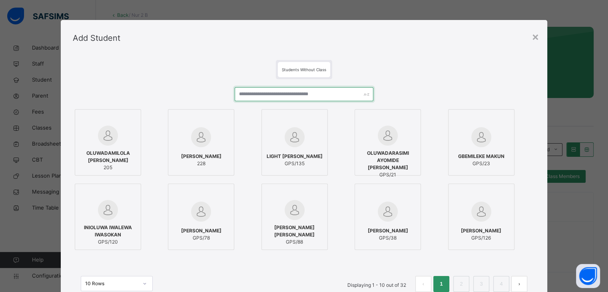
click at [329, 96] on input "text" at bounding box center [304, 94] width 139 height 14
click at [244, 93] on input "text" at bounding box center [304, 94] width 139 height 14
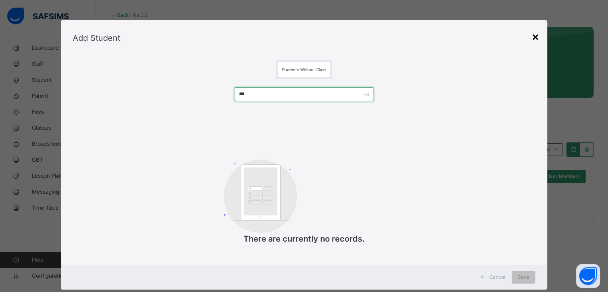
type input "***"
click at [536, 36] on div "×" at bounding box center [536, 36] width 8 height 17
